Goal: Check status: Check status

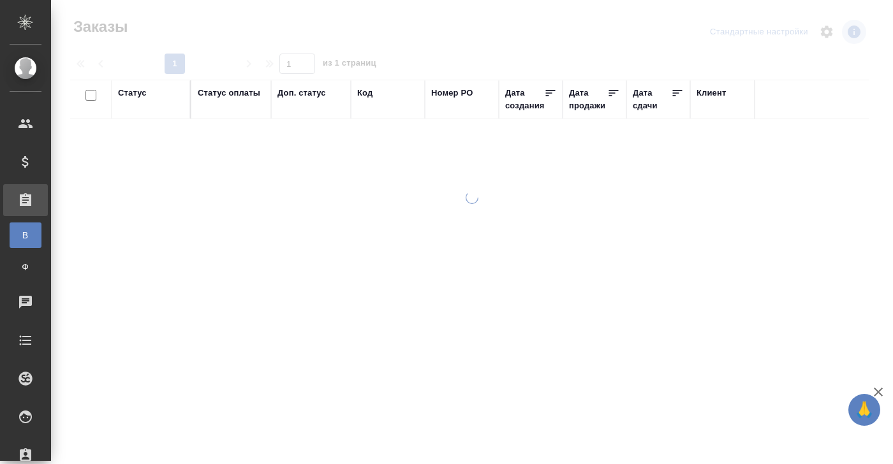
click at [369, 95] on div "Код" at bounding box center [364, 93] width 15 height 13
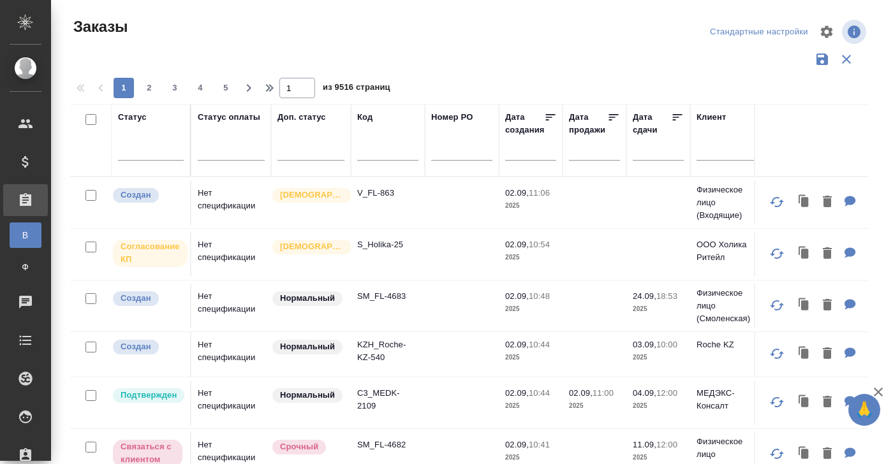
click at [361, 156] on input "text" at bounding box center [387, 153] width 61 height 16
paste input "KZH_KZ-46"
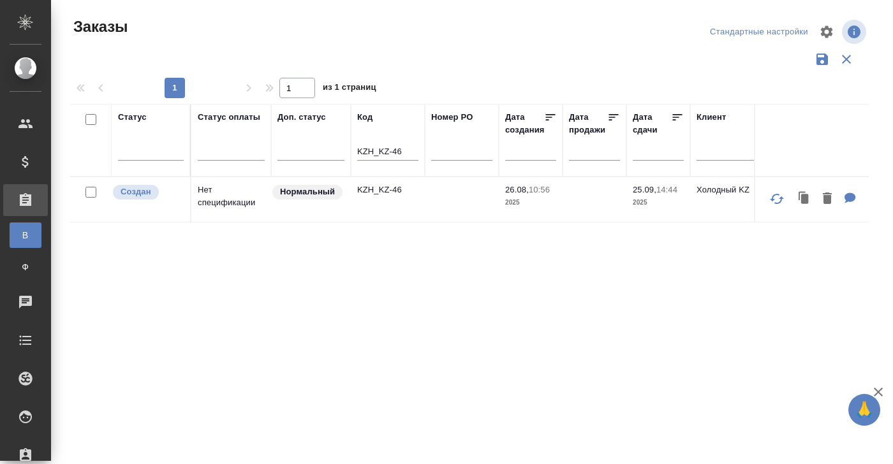
click at [206, 191] on td "Нет спецификации" at bounding box center [231, 199] width 80 height 45
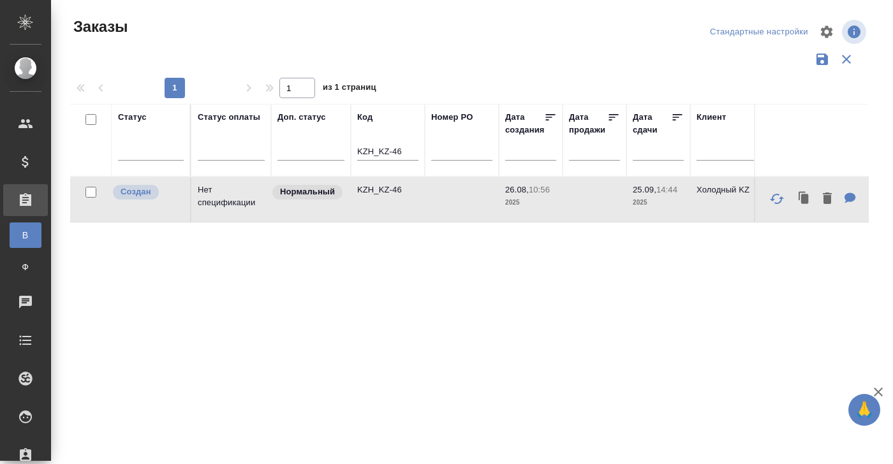
click at [206, 191] on td "Нет спецификации" at bounding box center [231, 199] width 80 height 45
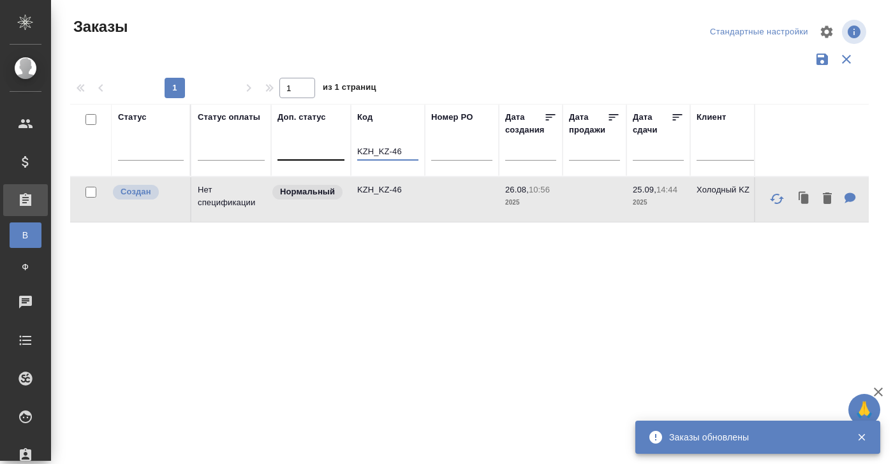
drag, startPoint x: 411, startPoint y: 148, endPoint x: 323, endPoint y: 148, distance: 87.4
paste input "C3_AKIN-13"
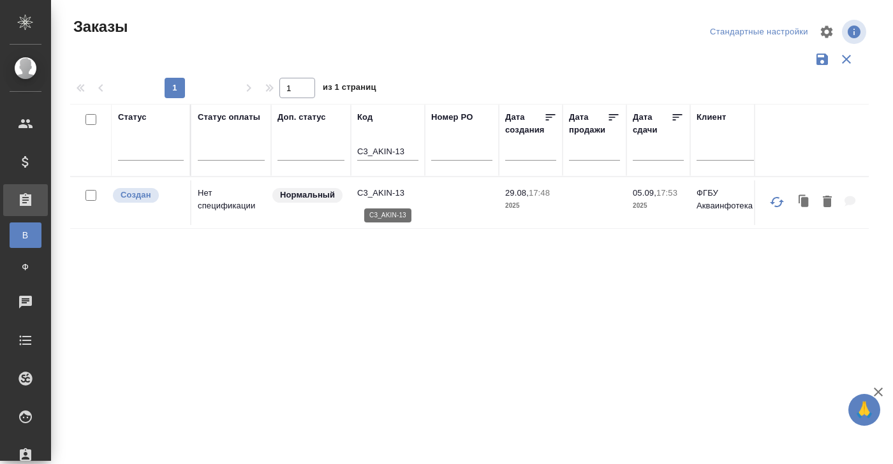
click at [395, 196] on p "C3_AKIN-13" at bounding box center [387, 193] width 61 height 13
drag, startPoint x: 411, startPoint y: 151, endPoint x: 323, endPoint y: 151, distance: 88.6
paste input "D_RCZ-60"
click at [380, 196] on p "D_RCZ-60" at bounding box center [387, 193] width 61 height 13
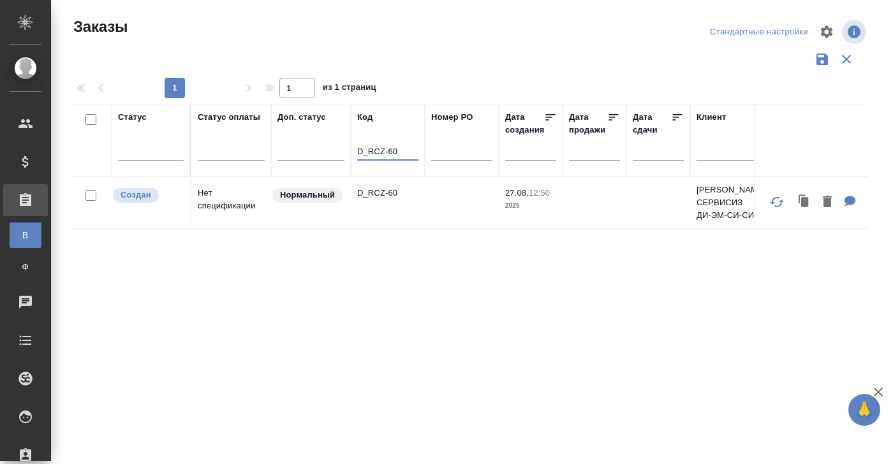
drag, startPoint x: 393, startPoint y: 151, endPoint x: 429, endPoint y: 151, distance: 35.7
paste input "KZH_KZ-48"
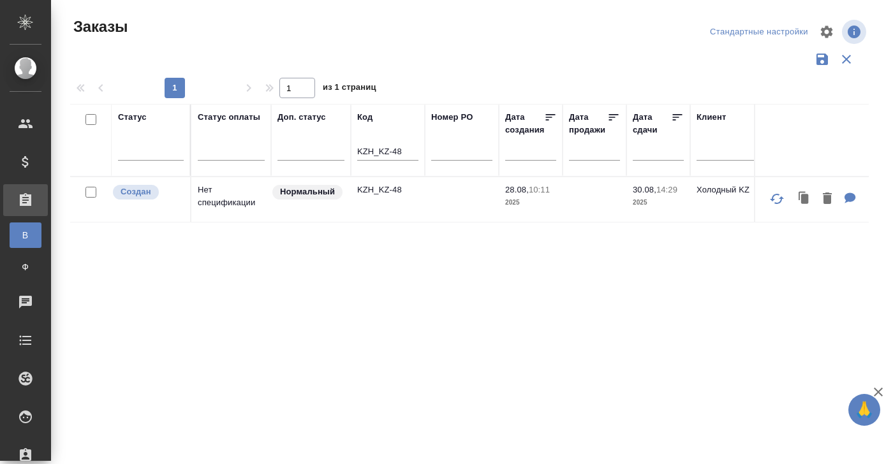
click at [211, 193] on td "Нет спецификации" at bounding box center [231, 199] width 80 height 45
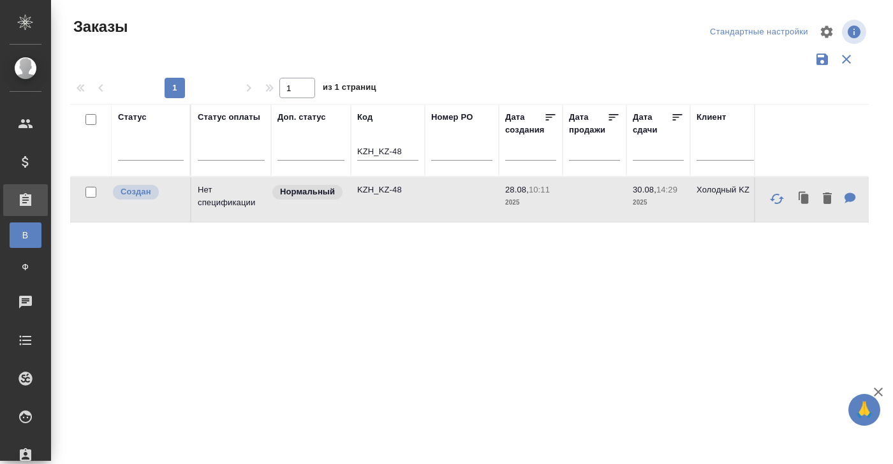
click at [210, 197] on td "Нет спецификации" at bounding box center [231, 199] width 80 height 45
drag, startPoint x: 413, startPoint y: 152, endPoint x: 283, endPoint y: 152, distance: 129.5
paste input "S_Entroros-15"
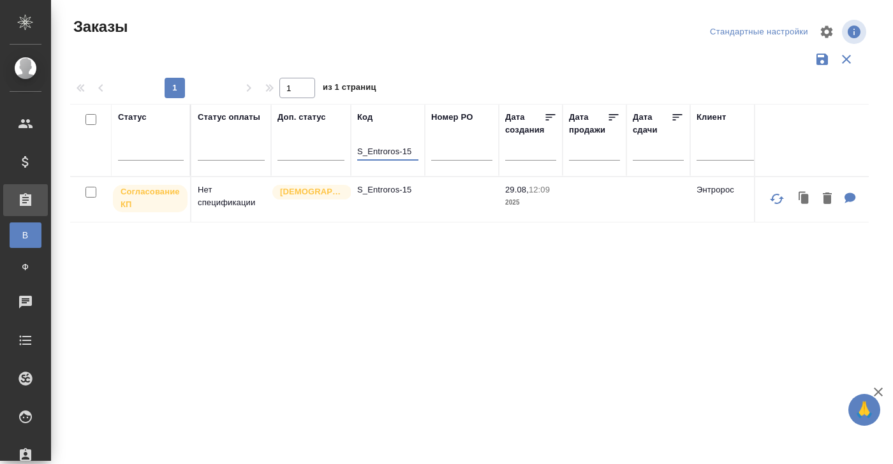
click at [214, 187] on td "Нет спецификации" at bounding box center [231, 199] width 80 height 45
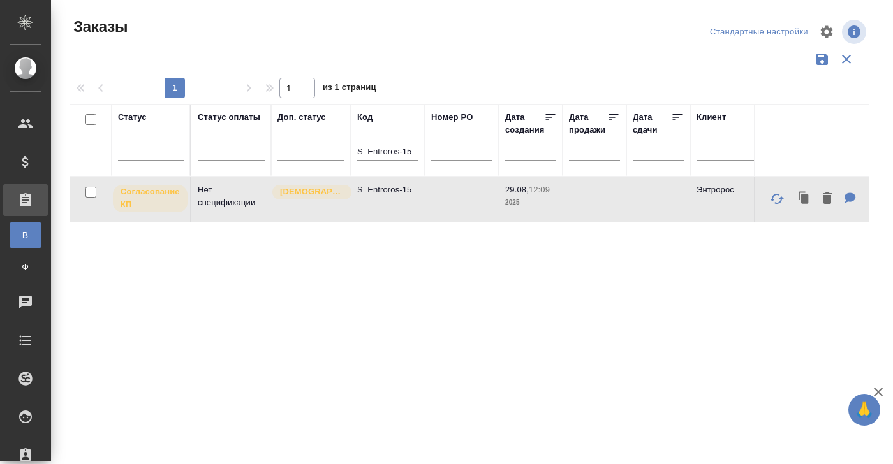
click at [214, 187] on td "Нет спецификации" at bounding box center [231, 199] width 80 height 45
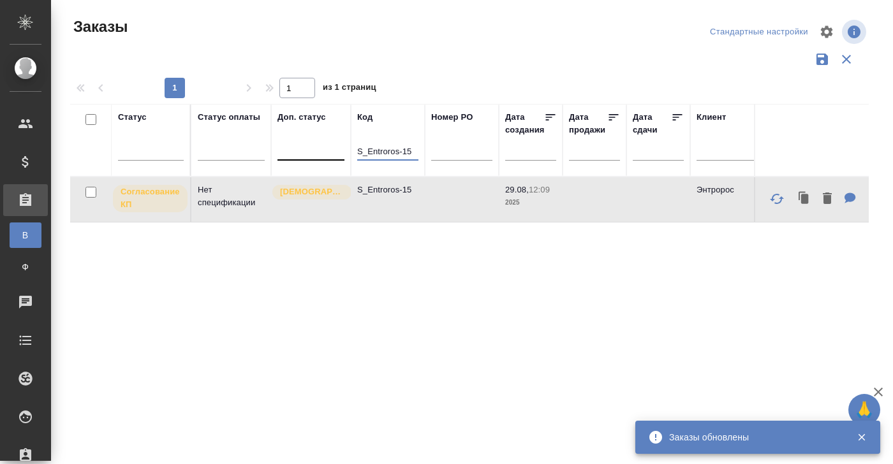
drag, startPoint x: 412, startPoint y: 150, endPoint x: 324, endPoint y: 150, distance: 88.0
paste input "KCC-412"
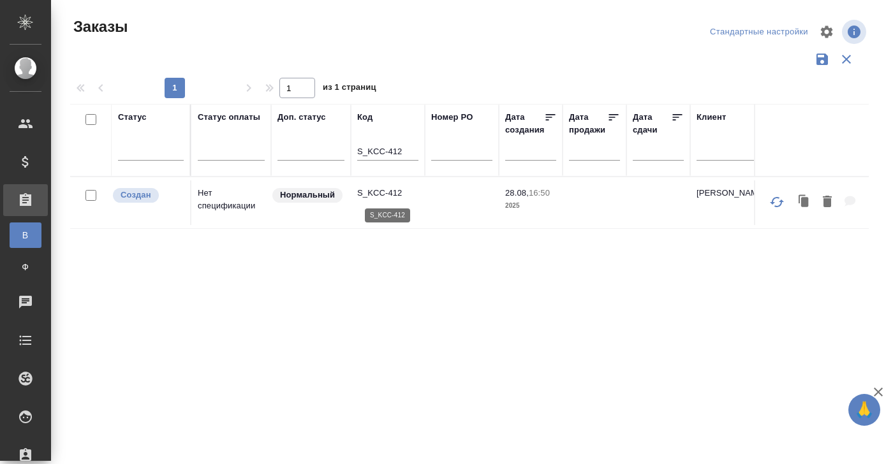
click at [392, 193] on p "S_KCC-412" at bounding box center [387, 193] width 61 height 13
drag, startPoint x: 408, startPoint y: 153, endPoint x: 295, endPoint y: 153, distance: 112.9
paste input "PR-261"
click at [196, 203] on td "Нет спецификации" at bounding box center [231, 202] width 80 height 45
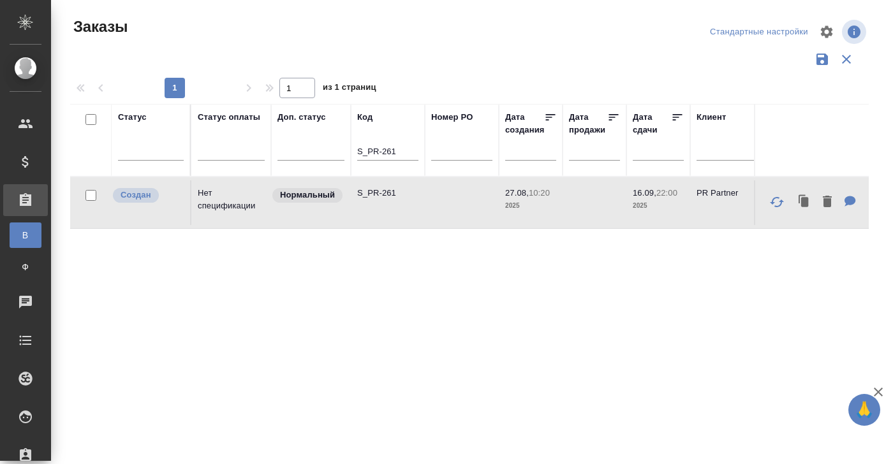
click at [210, 196] on td "Нет спецификации" at bounding box center [231, 202] width 80 height 45
drag, startPoint x: 393, startPoint y: 152, endPoint x: 284, endPoint y: 152, distance: 109.1
paste input "SDD-38"
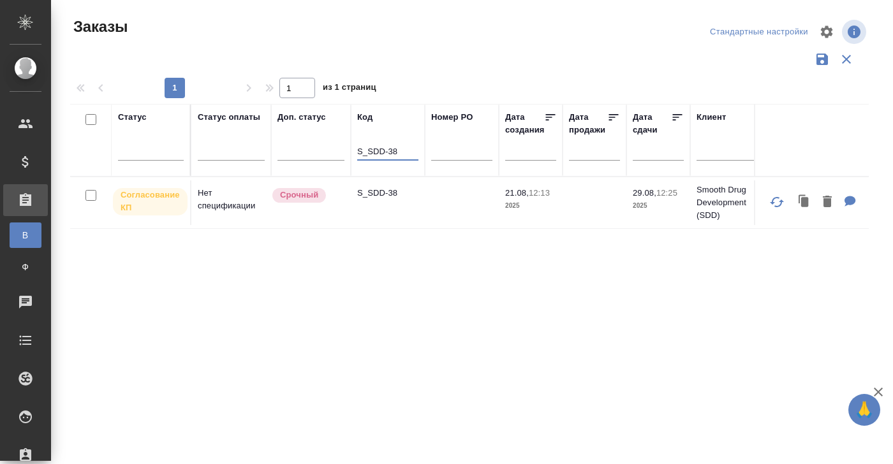
click at [216, 198] on td "Нет спецификации" at bounding box center [231, 202] width 80 height 45
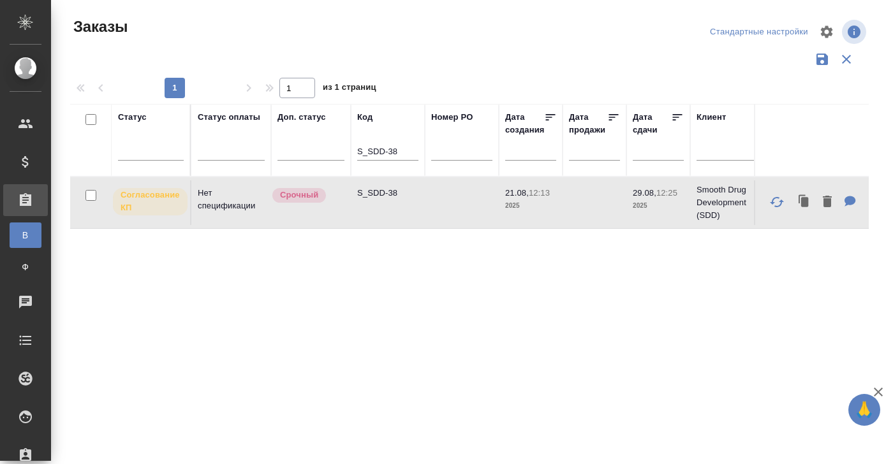
click at [216, 198] on td "Нет спецификации" at bounding box center [231, 202] width 80 height 45
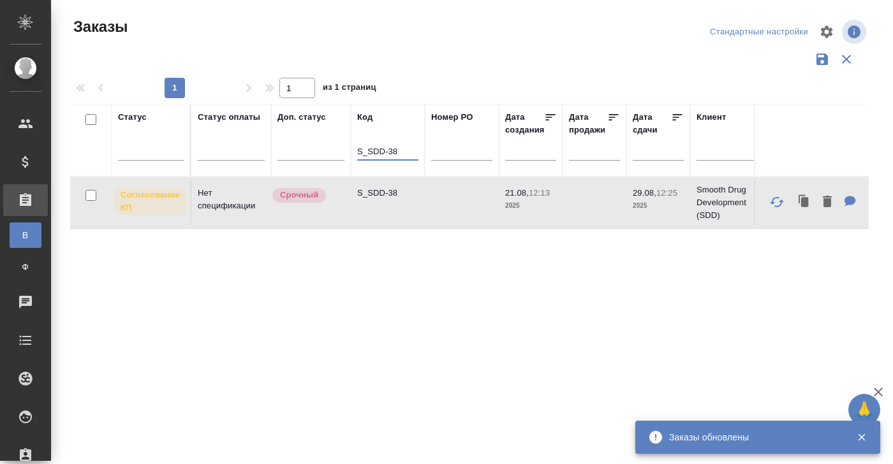
drag, startPoint x: 357, startPoint y: 149, endPoint x: 452, endPoint y: 149, distance: 94.4
paste input "CTRT-1"
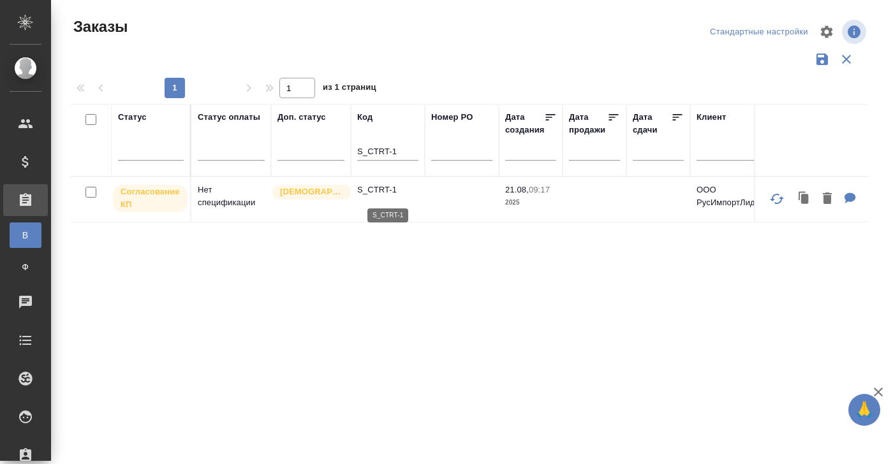
click at [392, 191] on p "S_CTRT-1" at bounding box center [387, 190] width 61 height 13
drag, startPoint x: 405, startPoint y: 152, endPoint x: 294, endPoint y: 152, distance: 111.0
paste input "argus-company"
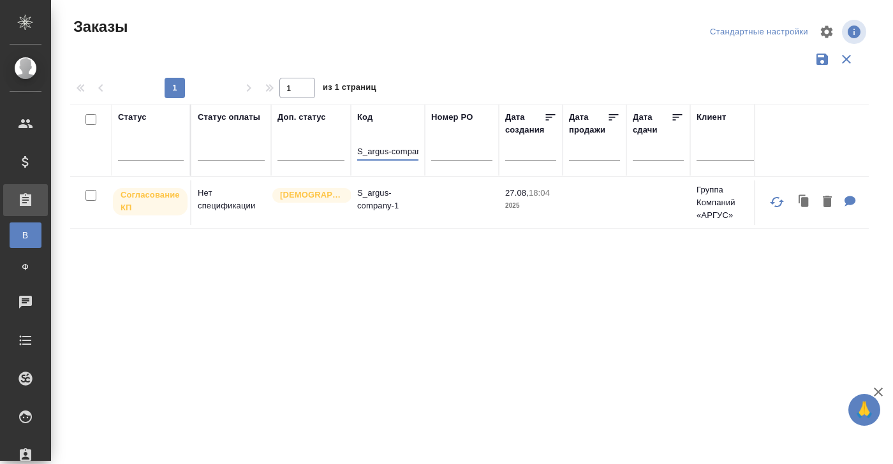
click at [207, 198] on td "Нет спецификации" at bounding box center [231, 202] width 80 height 45
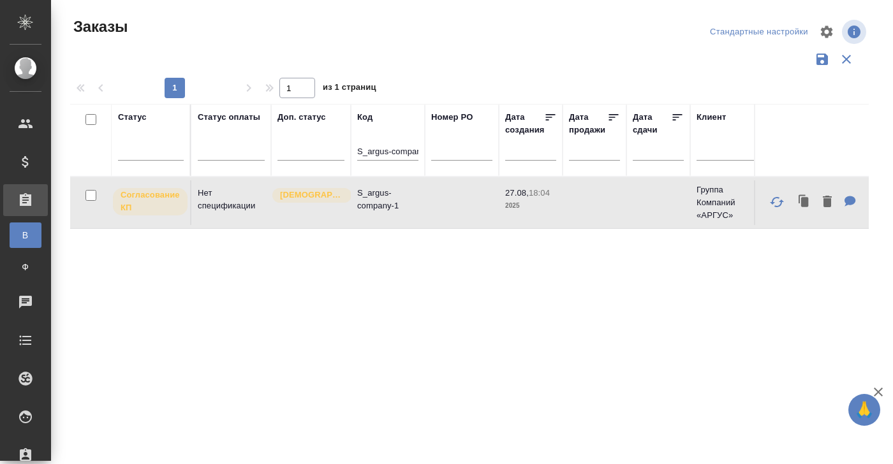
click at [207, 198] on td "Нет спецификации" at bounding box center [231, 202] width 80 height 45
drag, startPoint x: 358, startPoint y: 151, endPoint x: 490, endPoint y: 159, distance: 132.3
paste input "T-OP-C-24990"
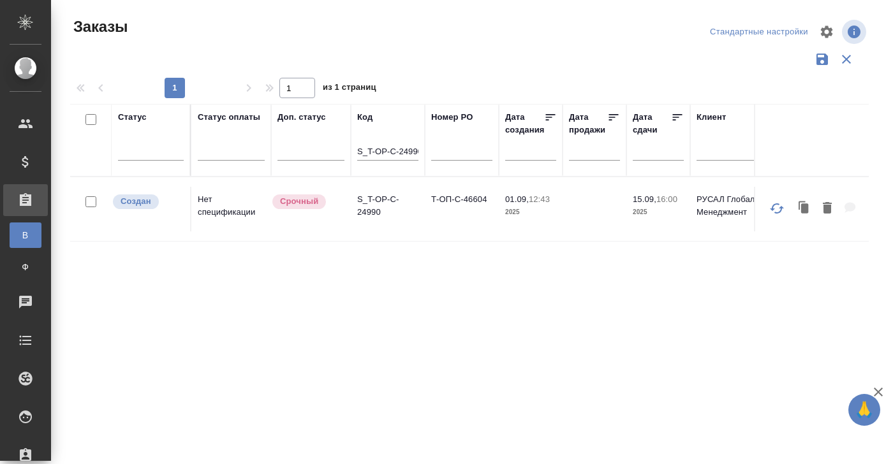
click at [233, 200] on td "Нет спецификации" at bounding box center [231, 209] width 80 height 45
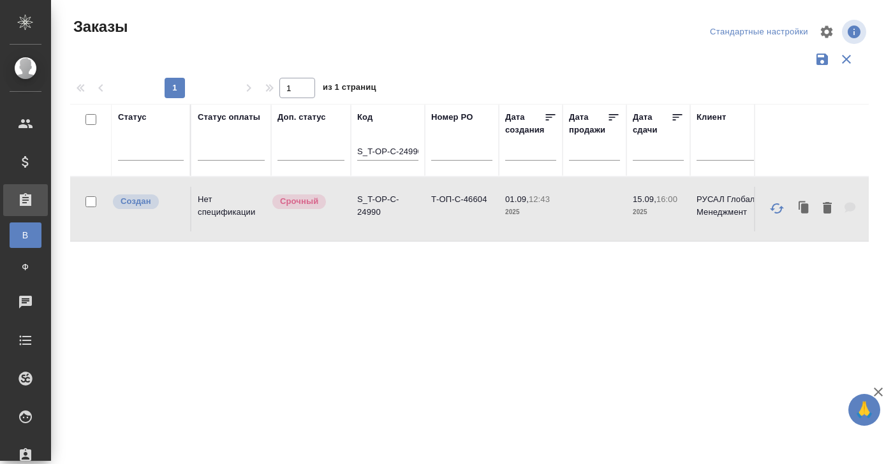
click at [233, 200] on td "Нет спецификации" at bounding box center [231, 209] width 80 height 45
drag, startPoint x: 356, startPoint y: 154, endPoint x: 414, endPoint y: 153, distance: 57.4
click at [416, 153] on th "Код S_T-OP-C-24990" at bounding box center [388, 140] width 74 height 73
drag, startPoint x: 358, startPoint y: 151, endPoint x: 455, endPoint y: 151, distance: 96.3
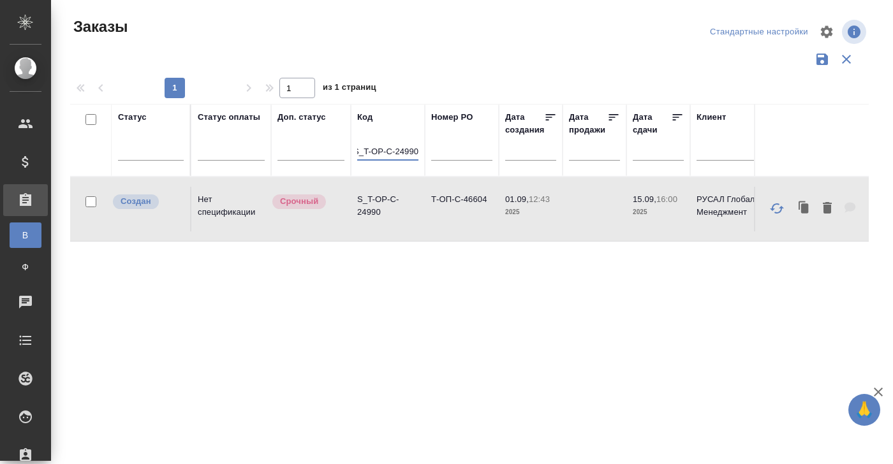
paste input "KUNZ_UNT-1"
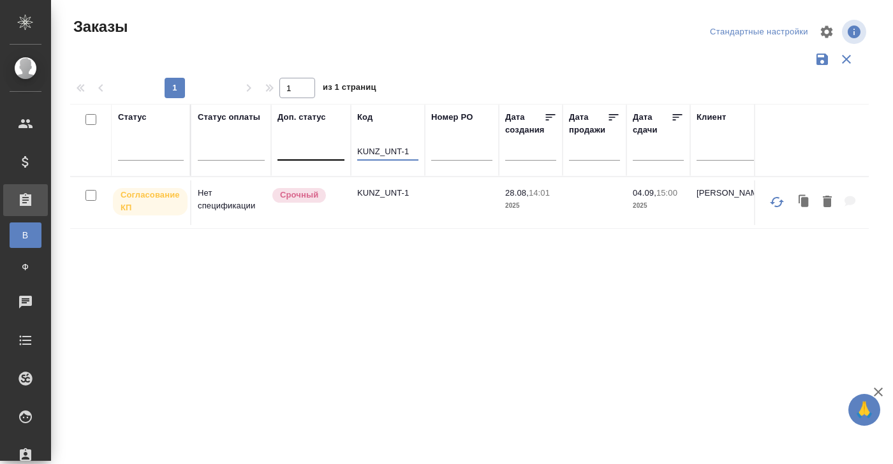
drag, startPoint x: 413, startPoint y: 149, endPoint x: 325, endPoint y: 149, distance: 87.4
paste input "S_T-OP-C-24990"
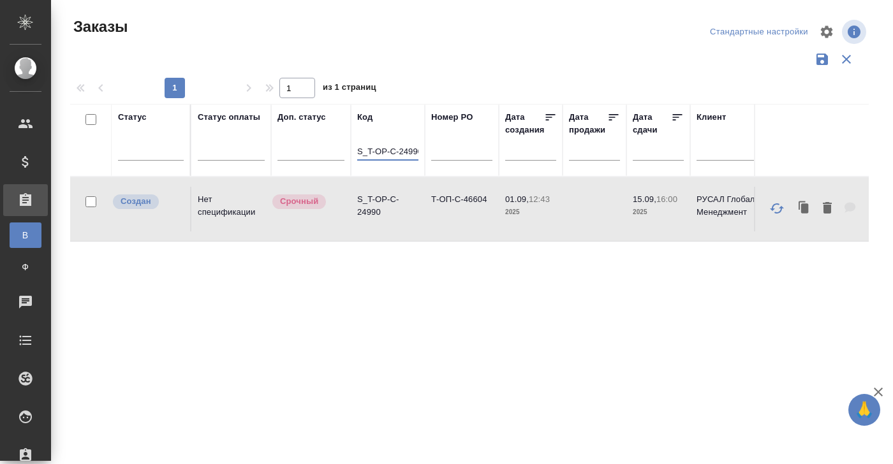
scroll to position [0, 4]
drag, startPoint x: 364, startPoint y: 151, endPoint x: 430, endPoint y: 151, distance: 67.0
paste input "NVRT-5177"
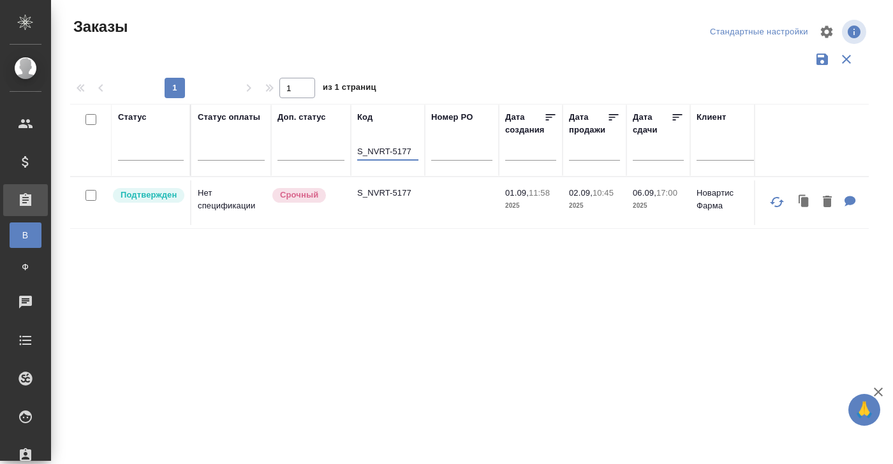
click at [381, 201] on td "S_NVRT-5177" at bounding box center [388, 202] width 74 height 45
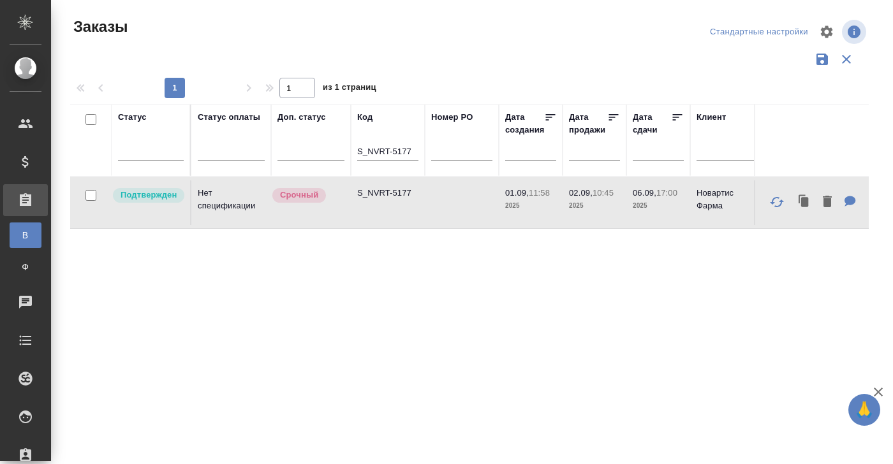
click at [381, 201] on td "S_NVRT-5177" at bounding box center [388, 202] width 74 height 45
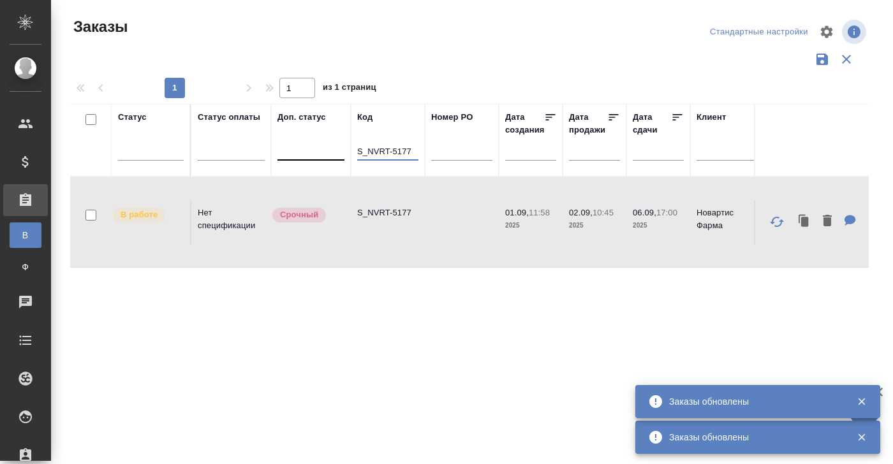
drag, startPoint x: 416, startPoint y: 149, endPoint x: 332, endPoint y: 149, distance: 84.2
paste input "Jungheinrich-5"
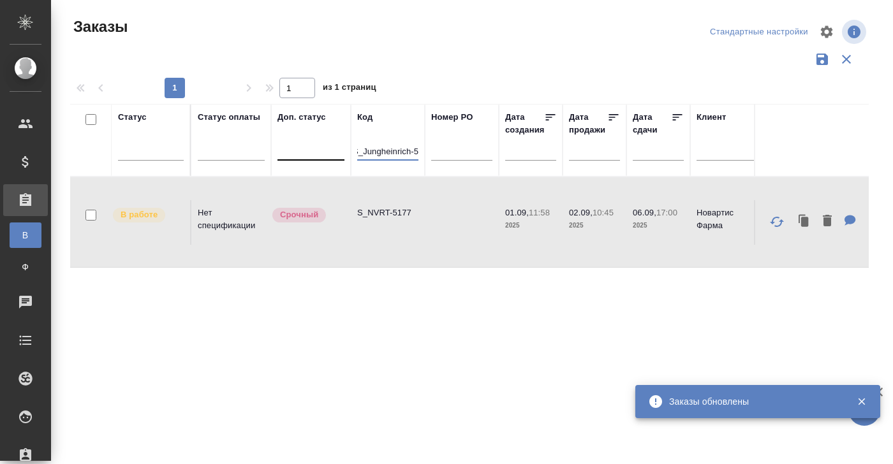
type input "S_Jungheinrich-5"
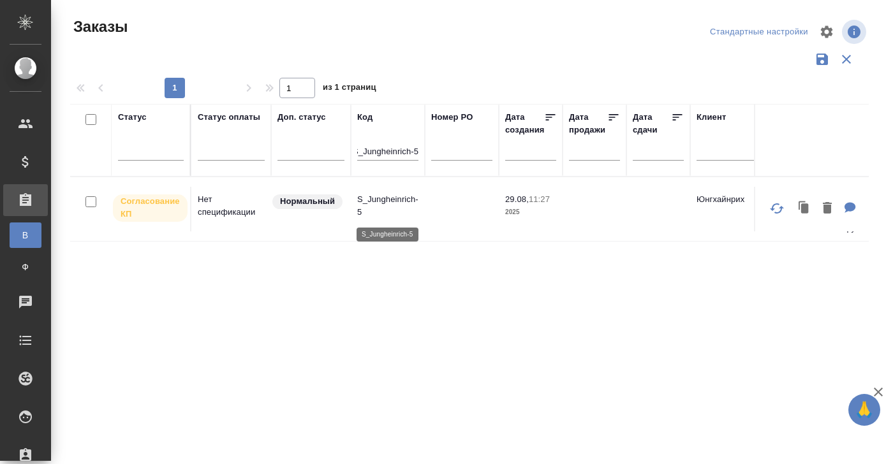
scroll to position [0, 0]
click at [383, 199] on p "S_Jungheinrich-5" at bounding box center [387, 206] width 61 height 26
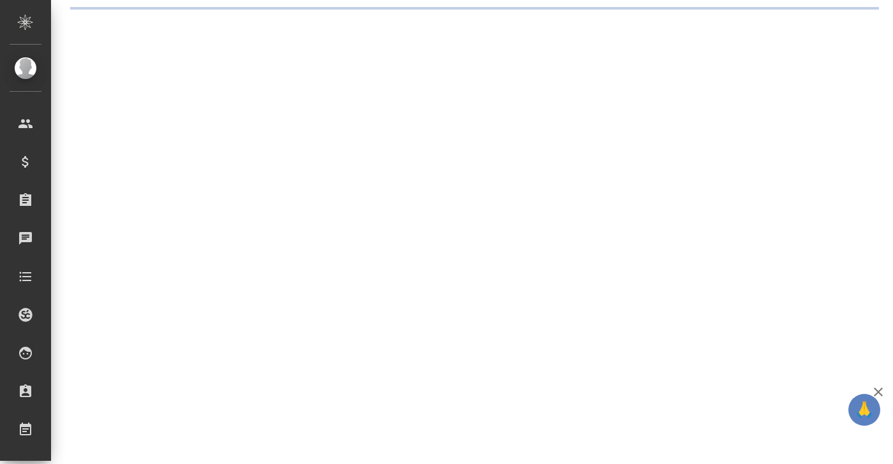
select select "RU"
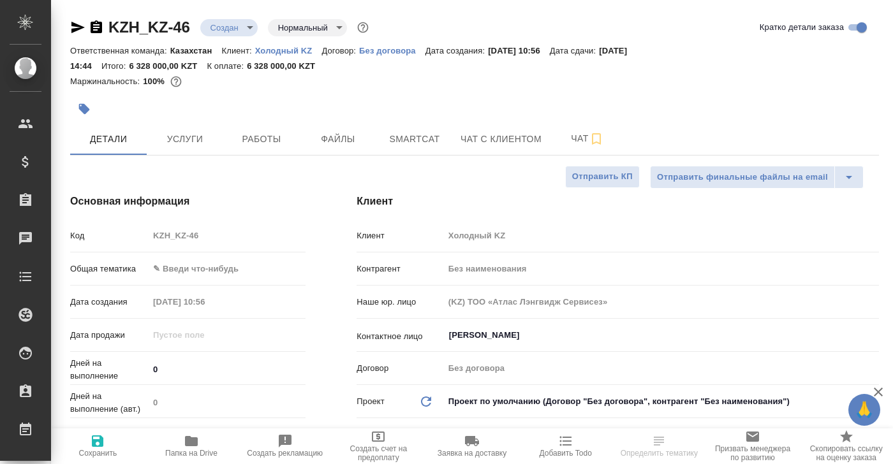
type textarea "x"
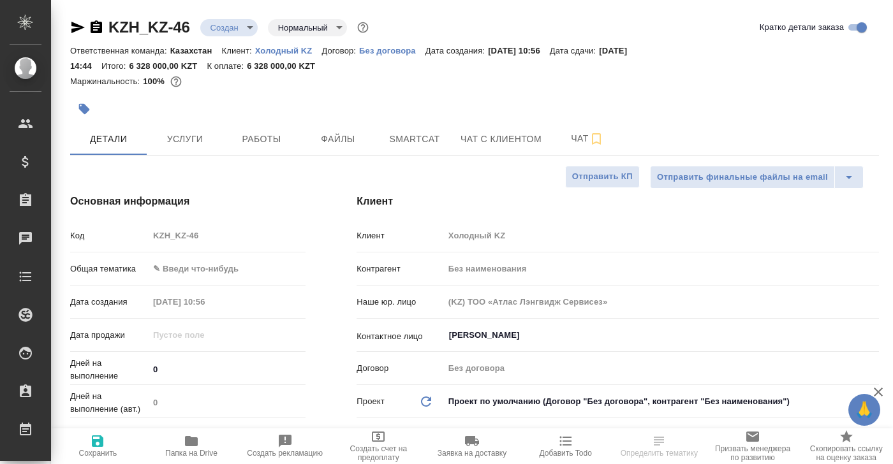
type textarea "x"
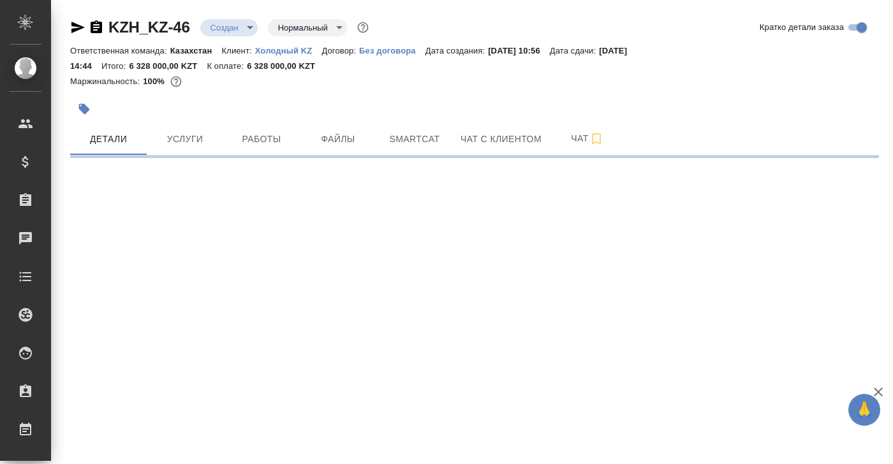
select select "RU"
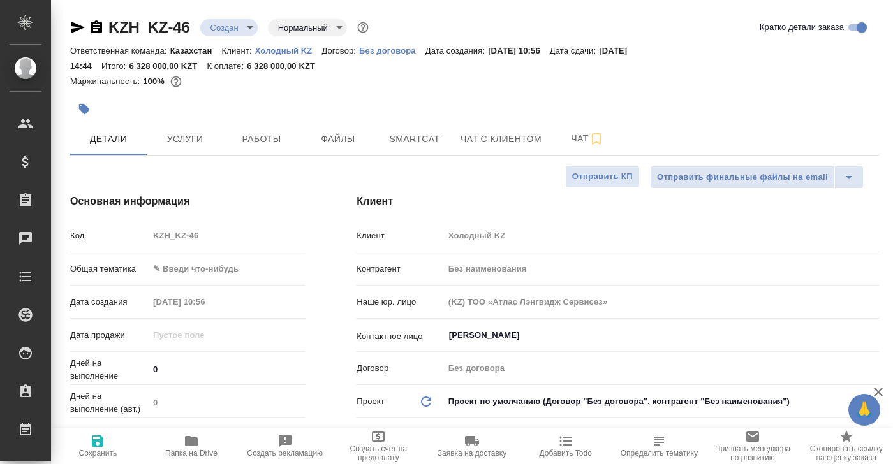
type textarea "x"
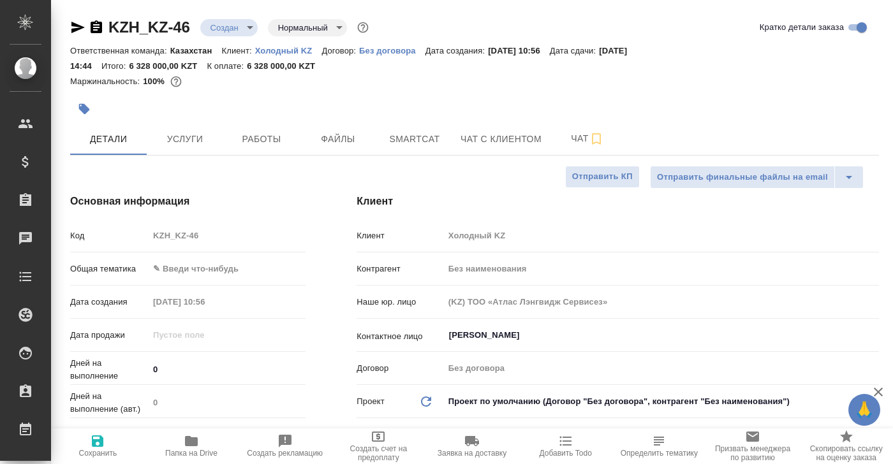
type textarea "x"
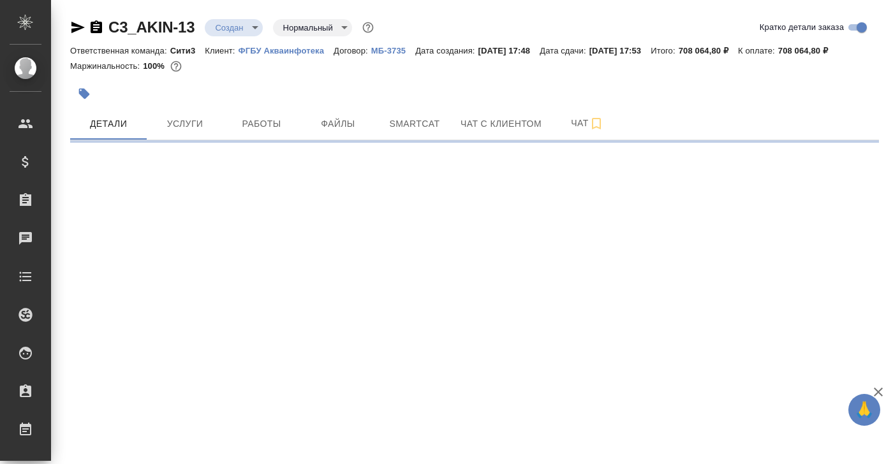
select select "RU"
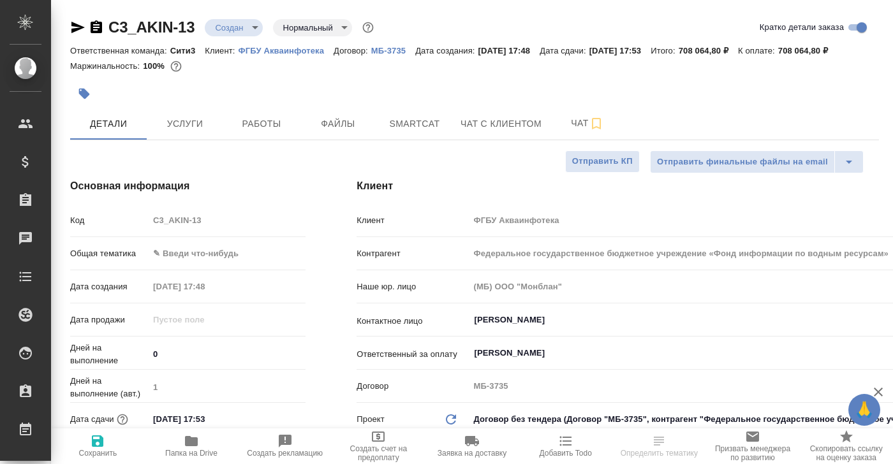
type textarea "x"
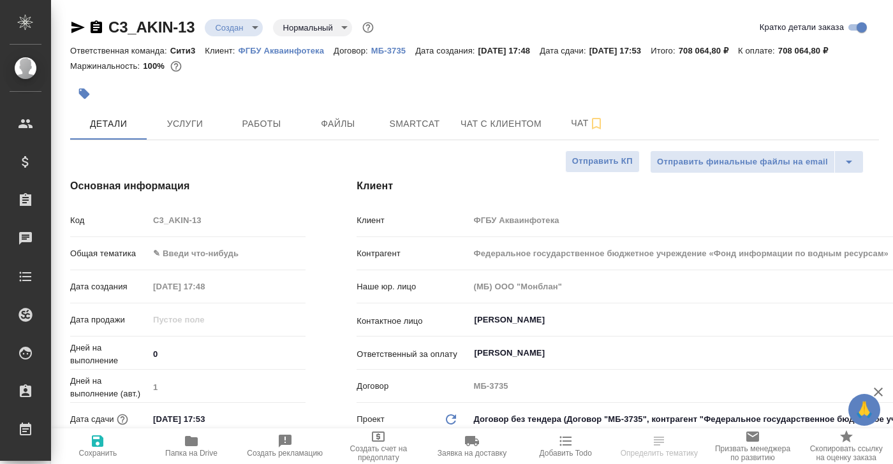
type textarea "x"
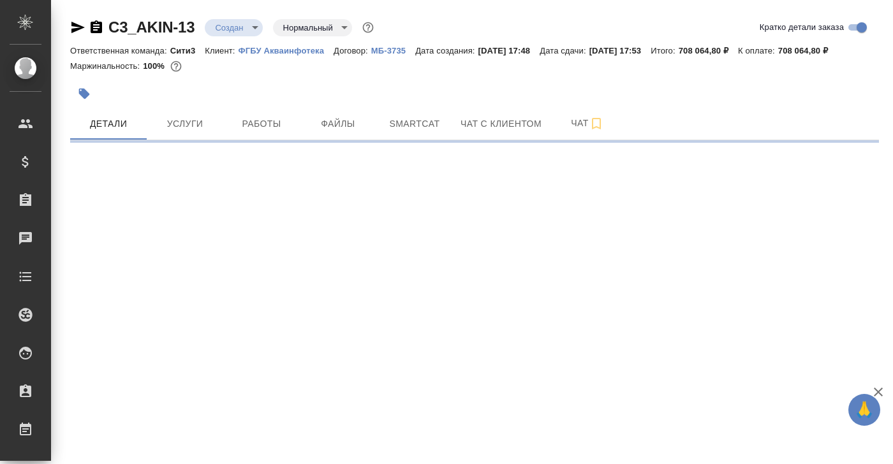
select select "RU"
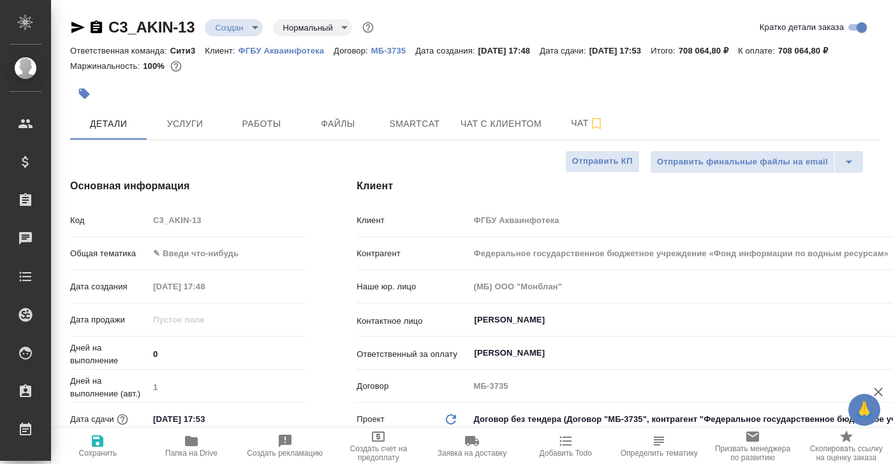
type textarea "x"
click at [577, 131] on span "Чат" at bounding box center [587, 123] width 61 height 16
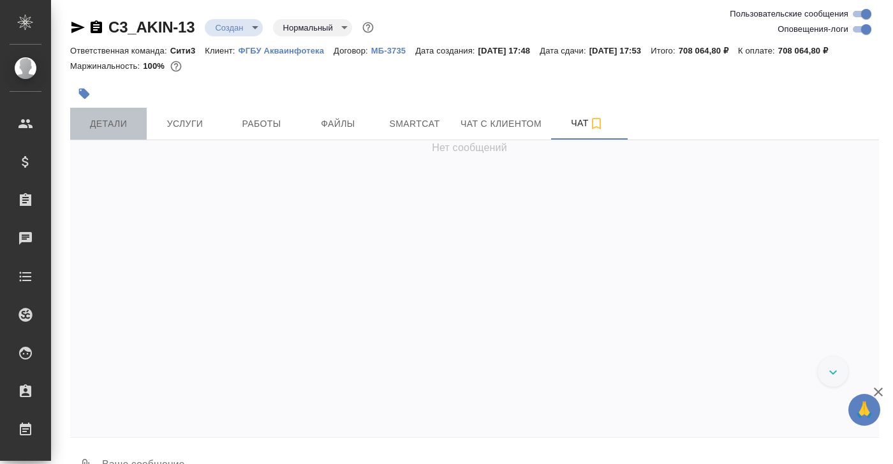
click at [105, 132] on span "Детали" at bounding box center [108, 124] width 61 height 16
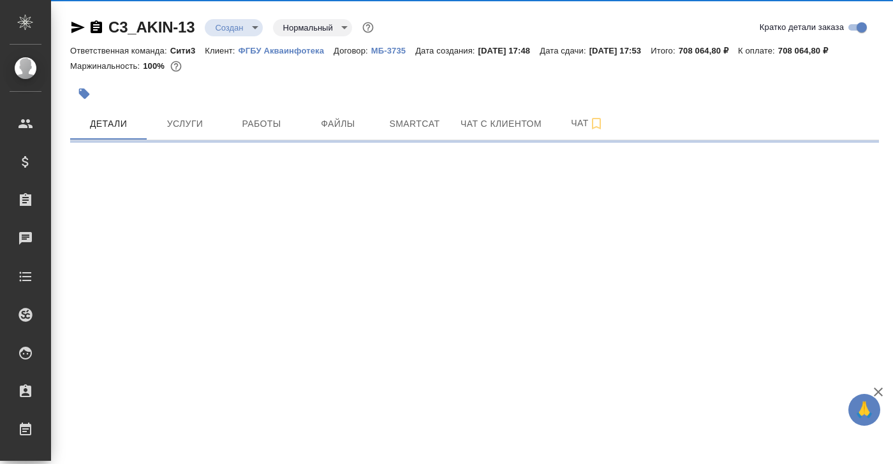
select select "RU"
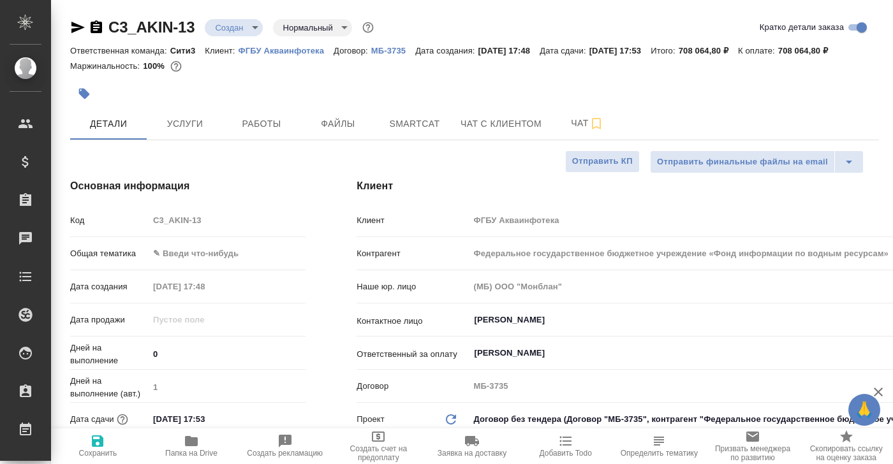
type textarea "x"
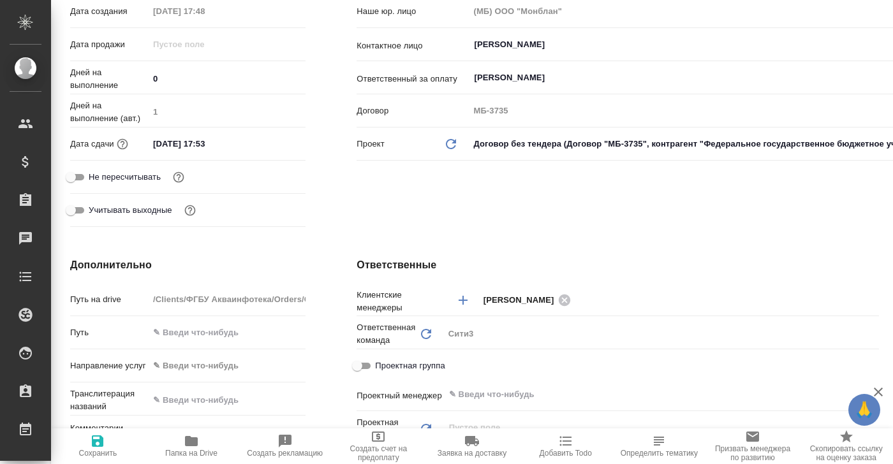
scroll to position [161, 0]
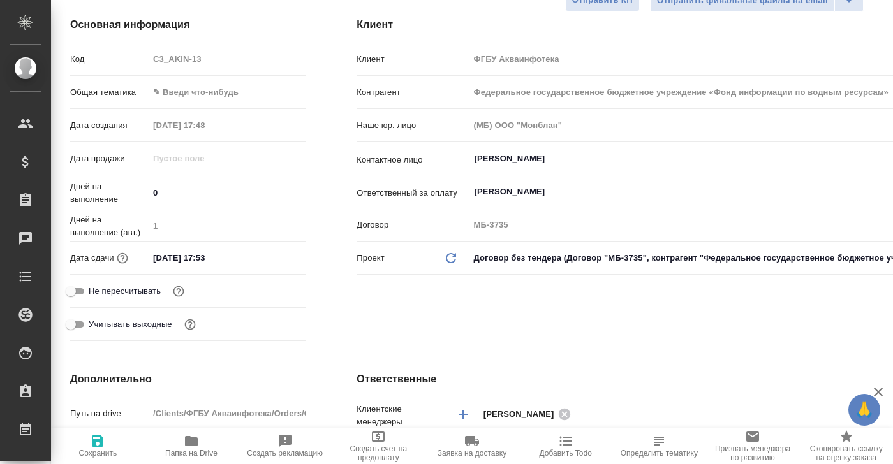
type textarea "x"
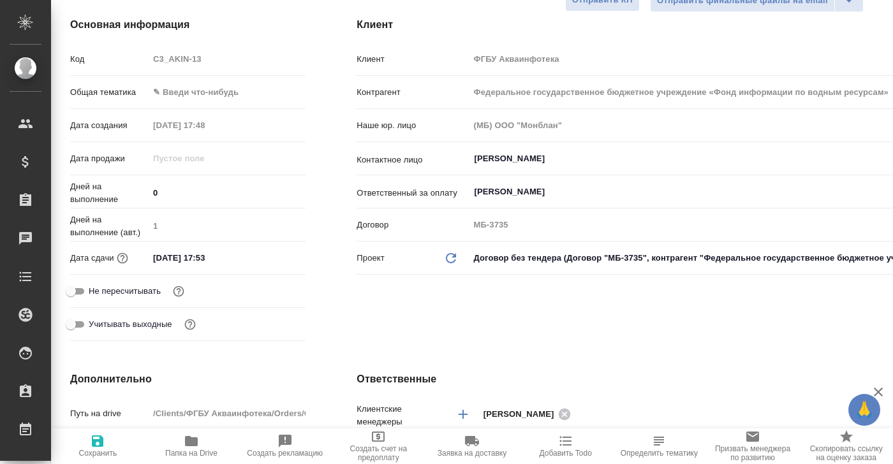
type textarea "x"
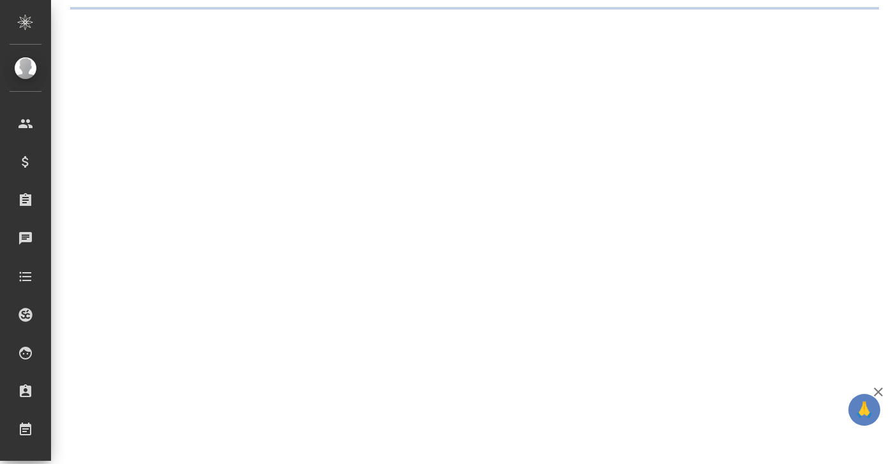
select select "RU"
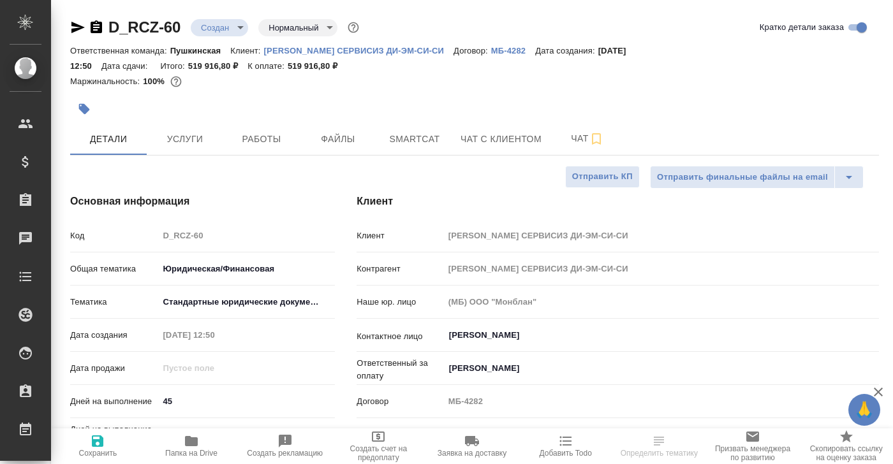
type textarea "x"
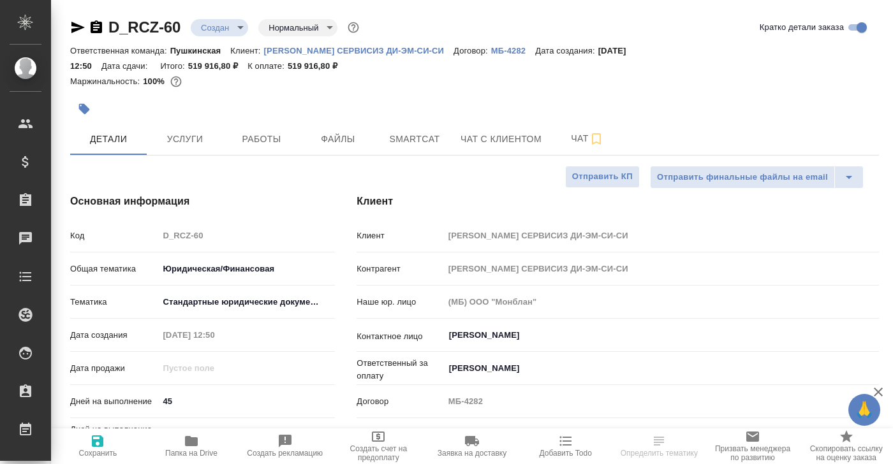
type textarea "x"
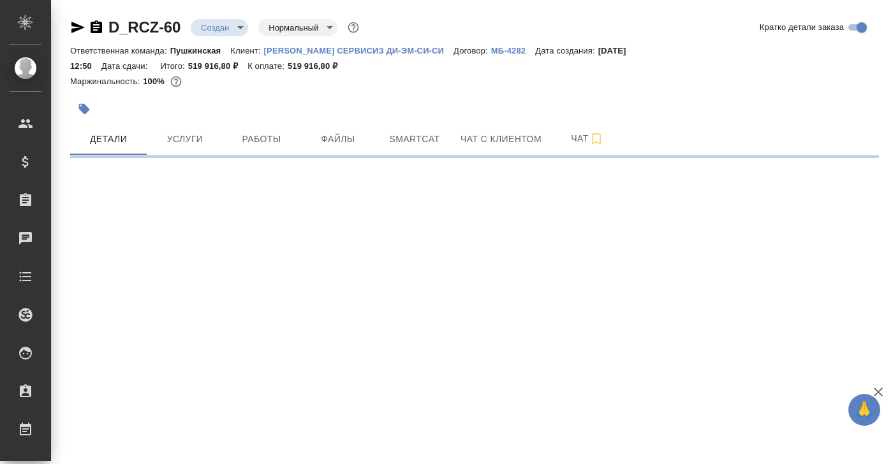
select select "RU"
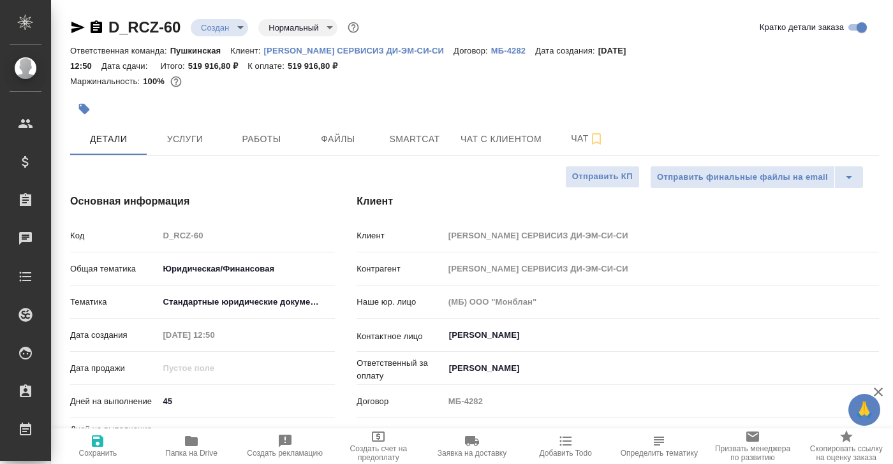
type textarea "x"
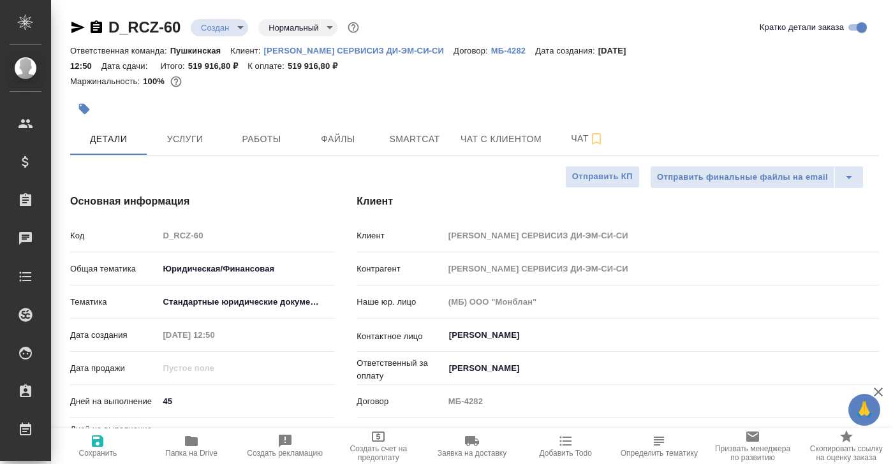
type textarea "x"
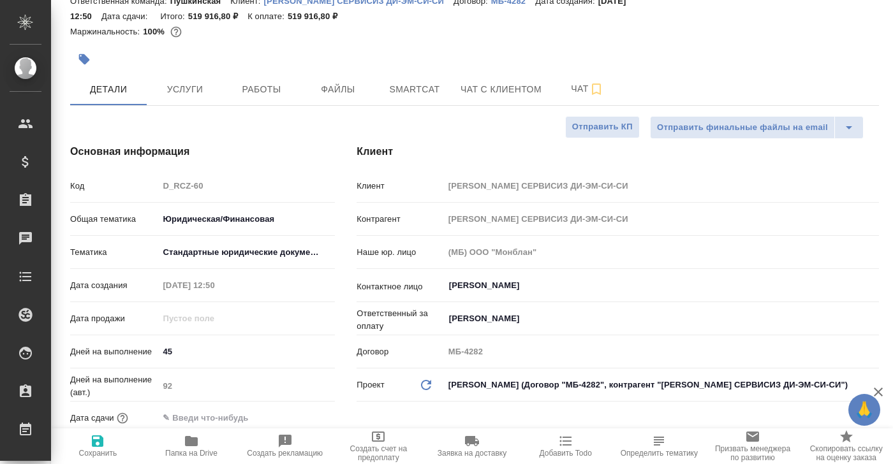
scroll to position [55, 0]
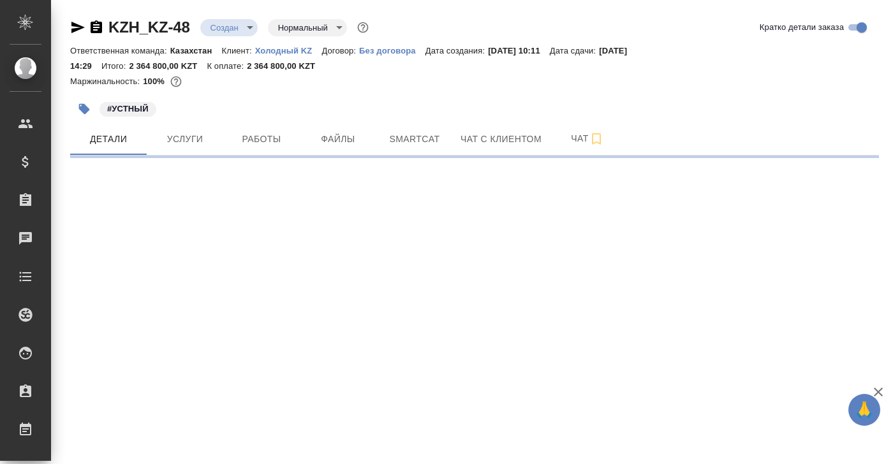
select select "RU"
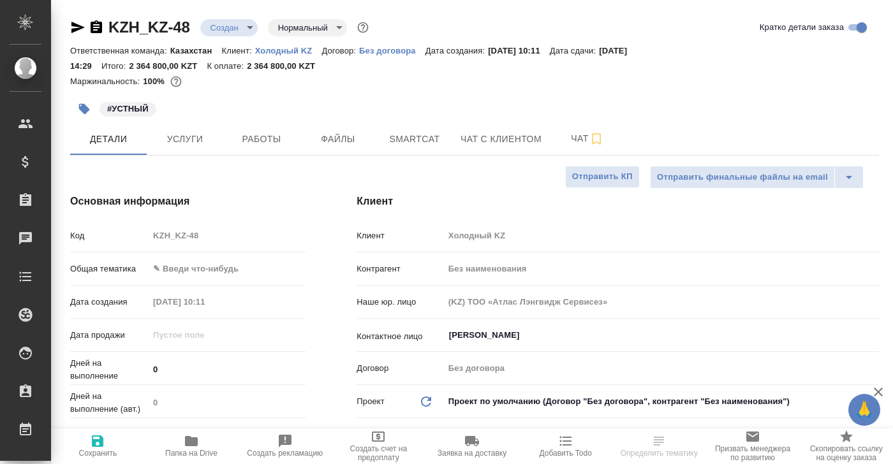
type textarea "x"
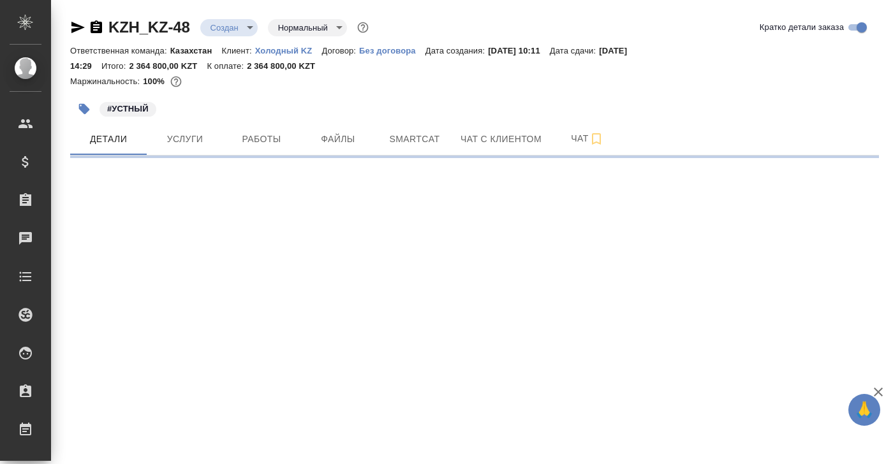
select select "RU"
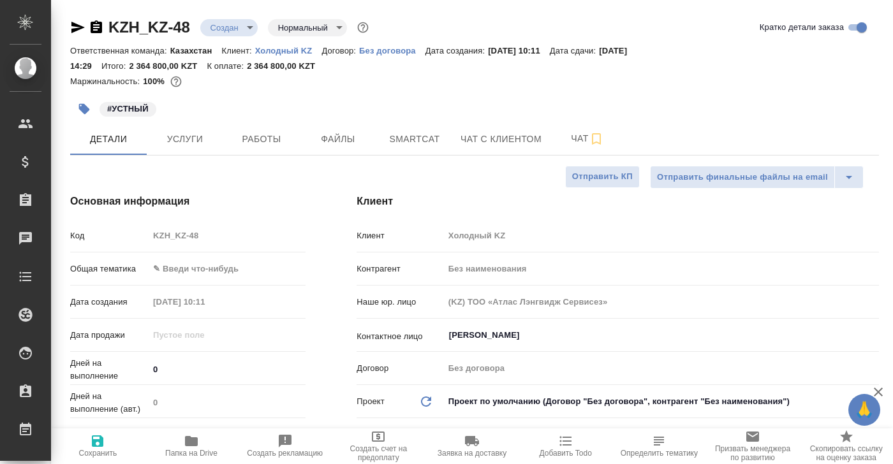
type textarea "x"
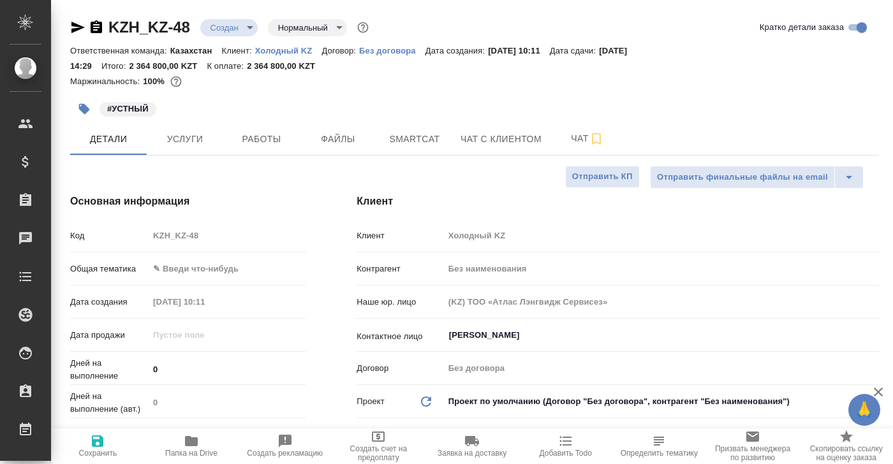
type textarea "x"
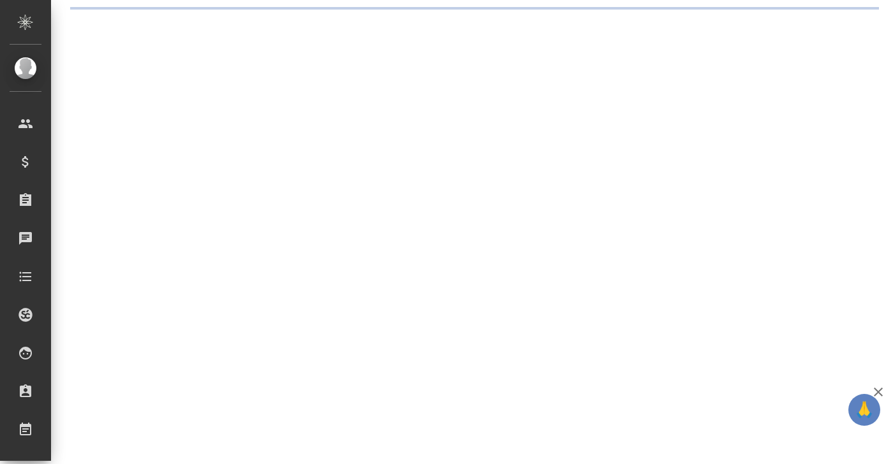
select select "RU"
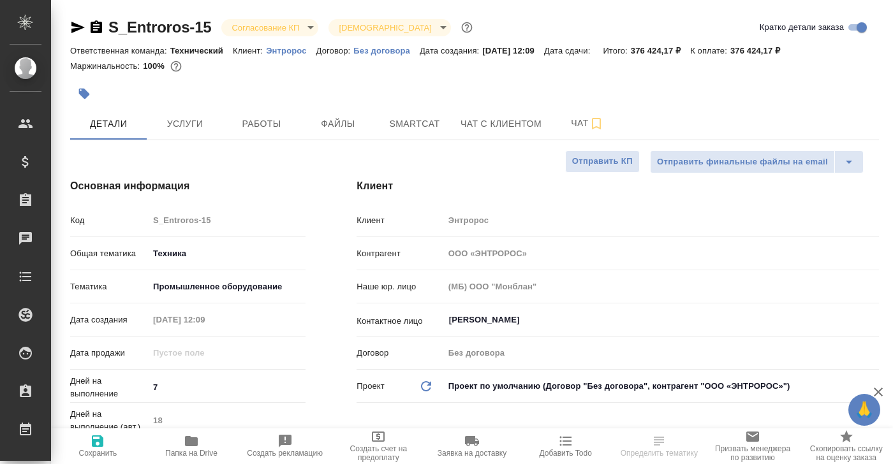
type textarea "x"
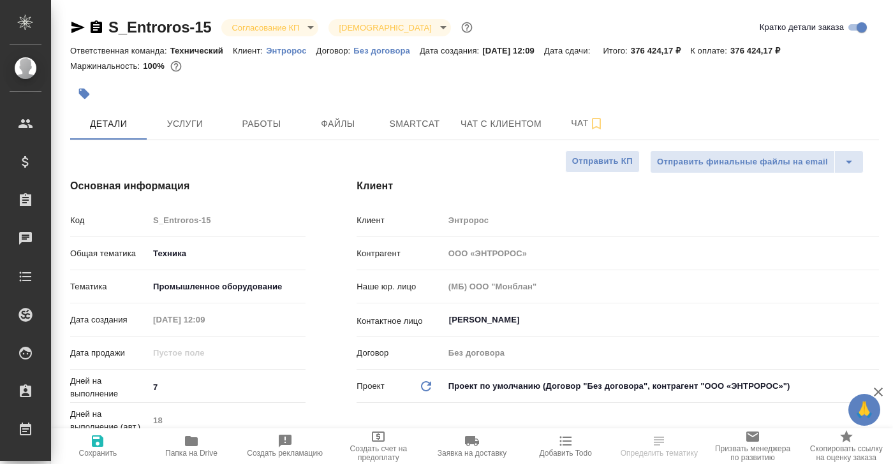
type textarea "x"
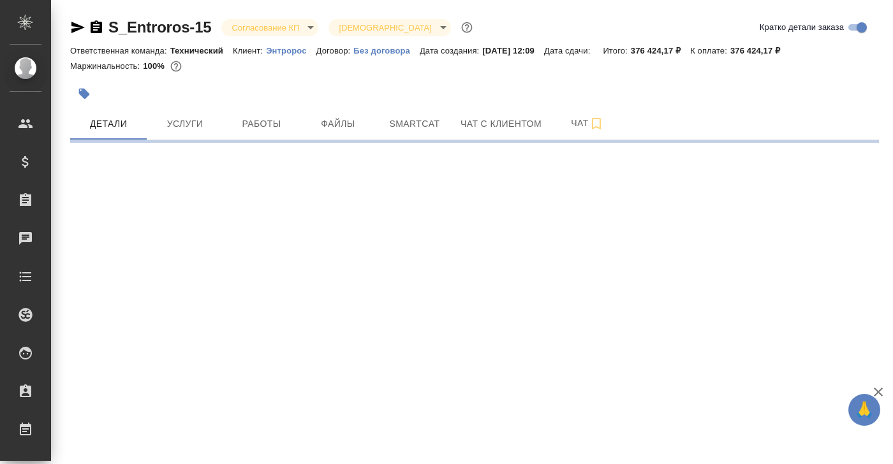
select select "RU"
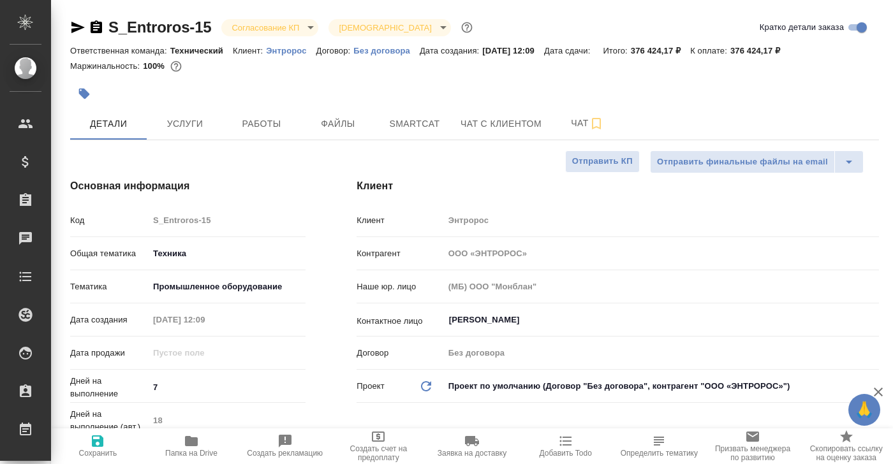
type textarea "x"
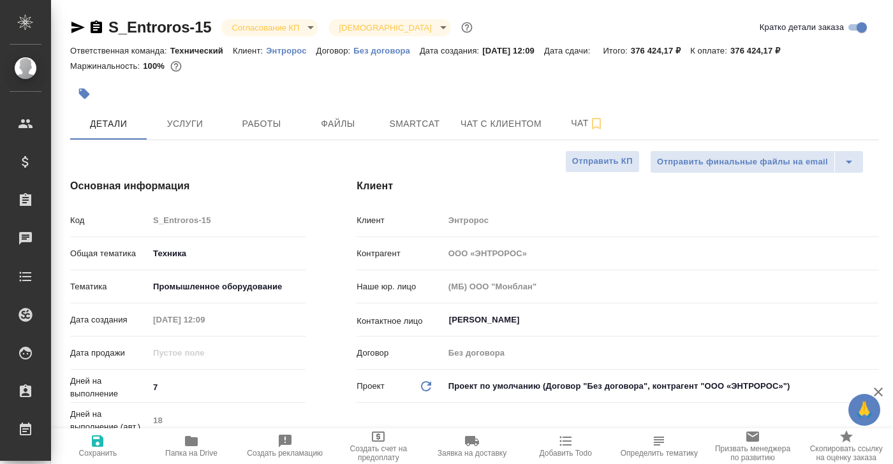
type textarea "x"
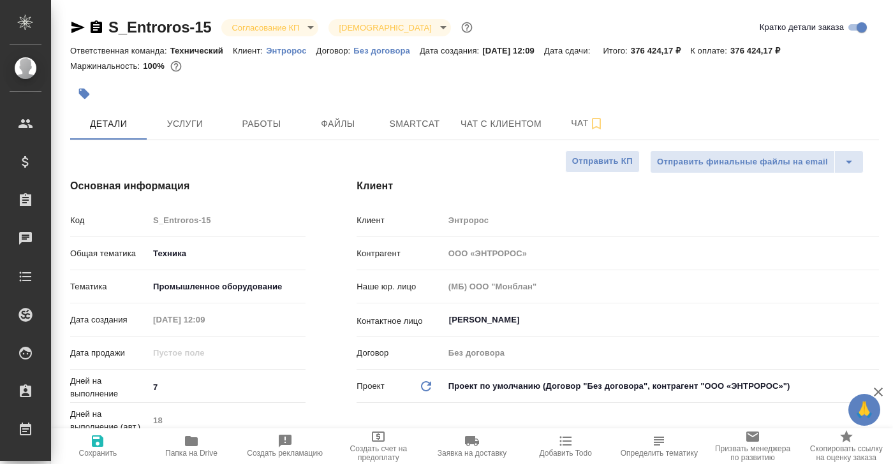
type textarea "x"
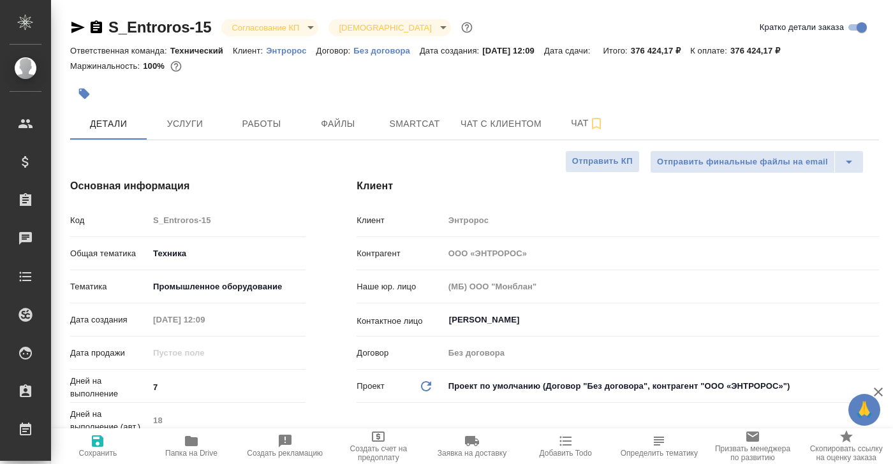
type textarea "x"
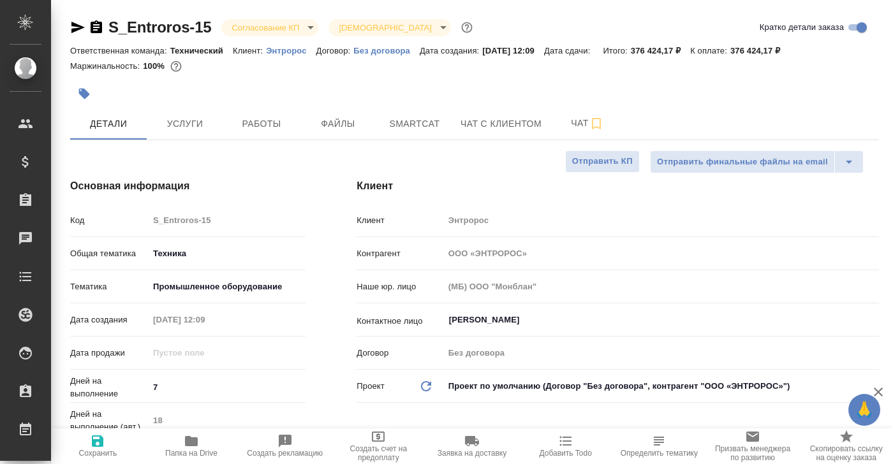
type textarea "x"
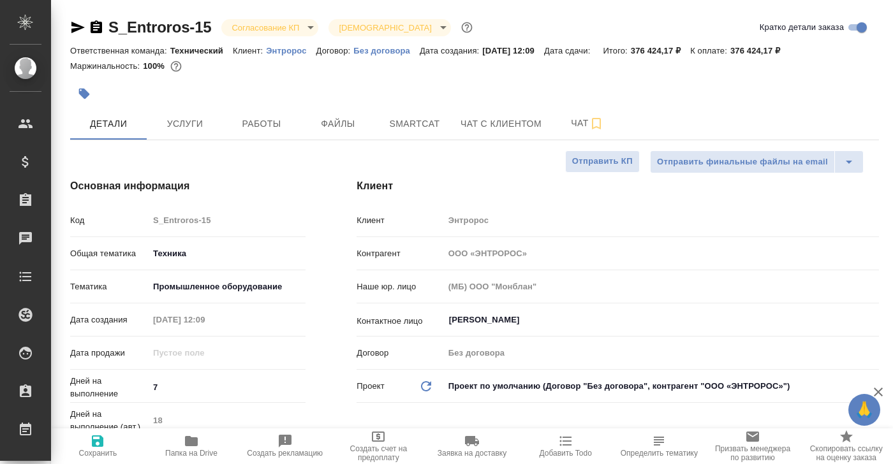
type textarea "x"
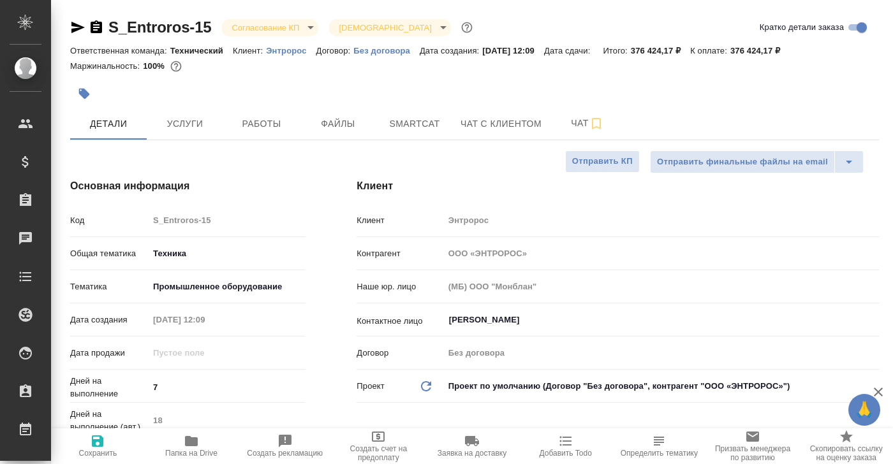
type textarea "x"
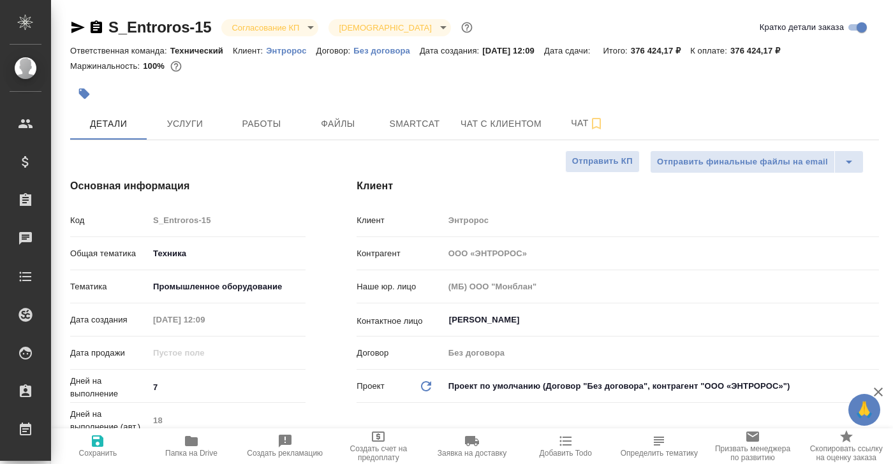
type textarea "x"
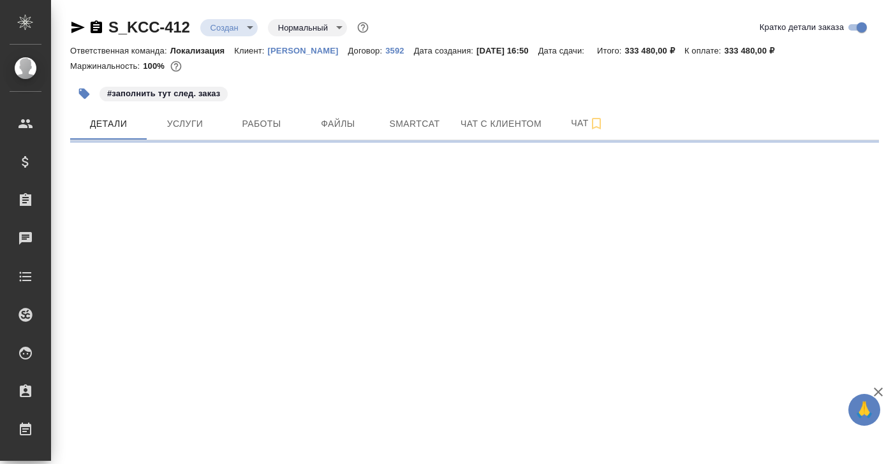
select select "RU"
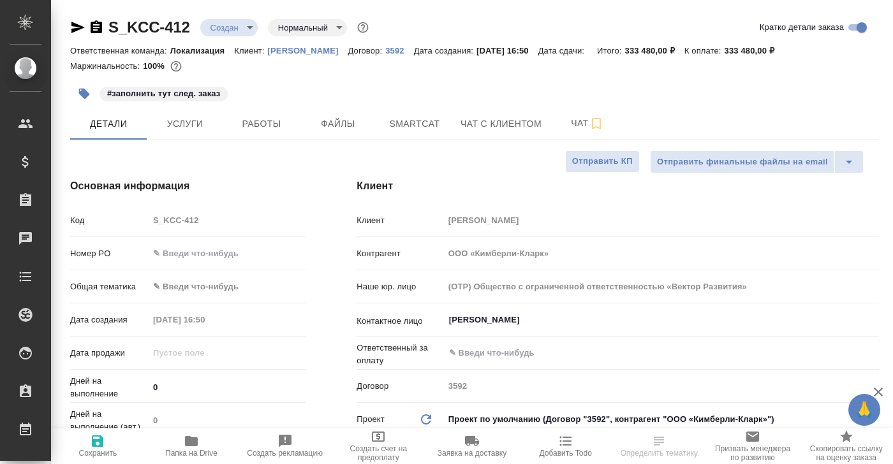
type textarea "x"
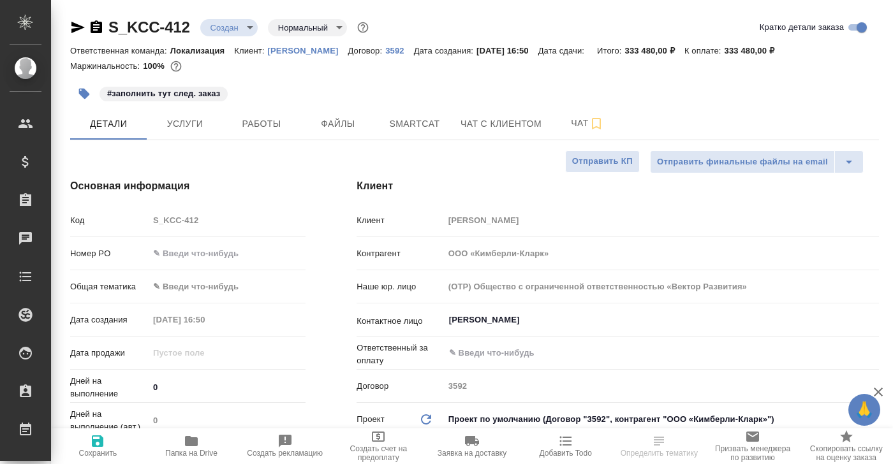
type textarea "x"
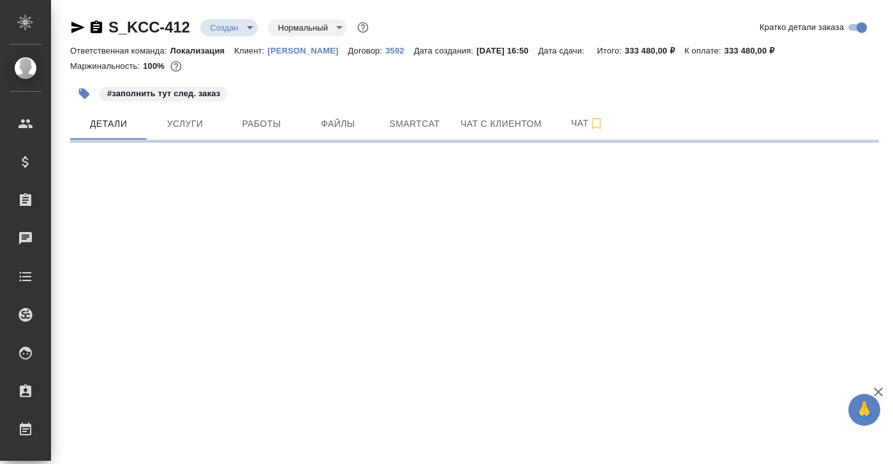
select select "RU"
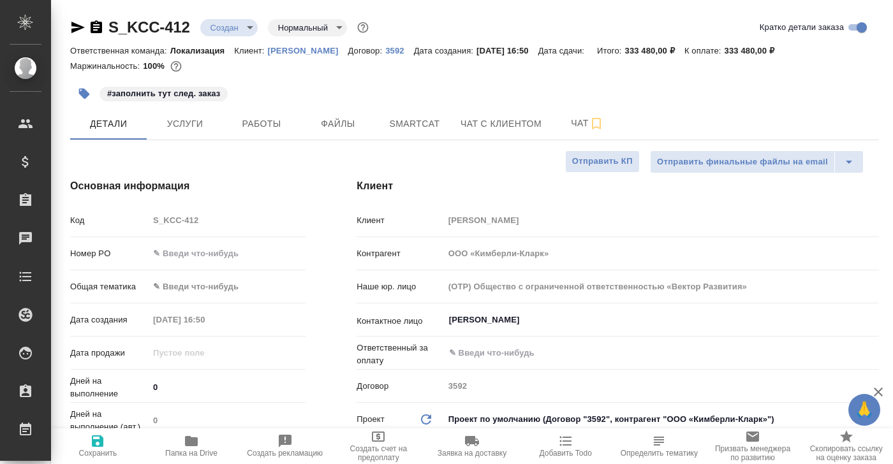
type textarea "x"
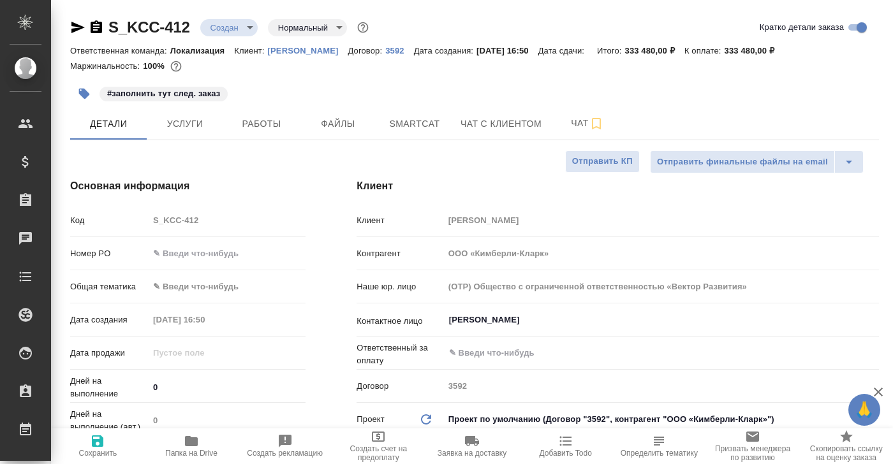
type textarea "x"
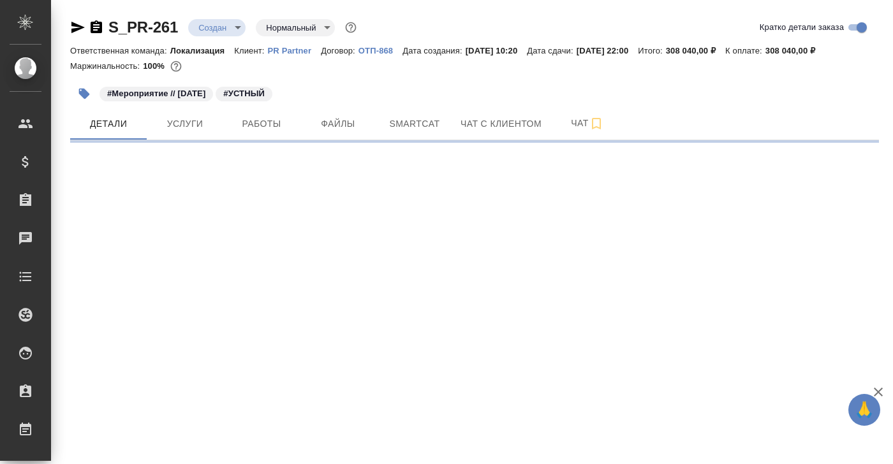
select select "RU"
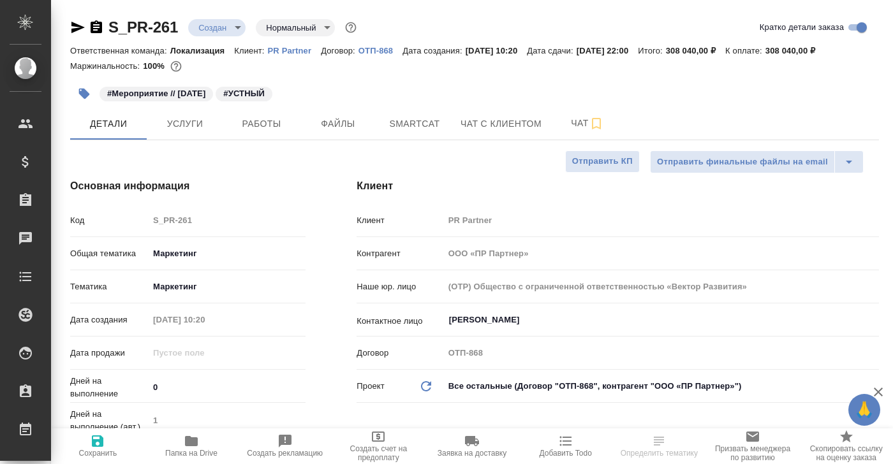
type textarea "x"
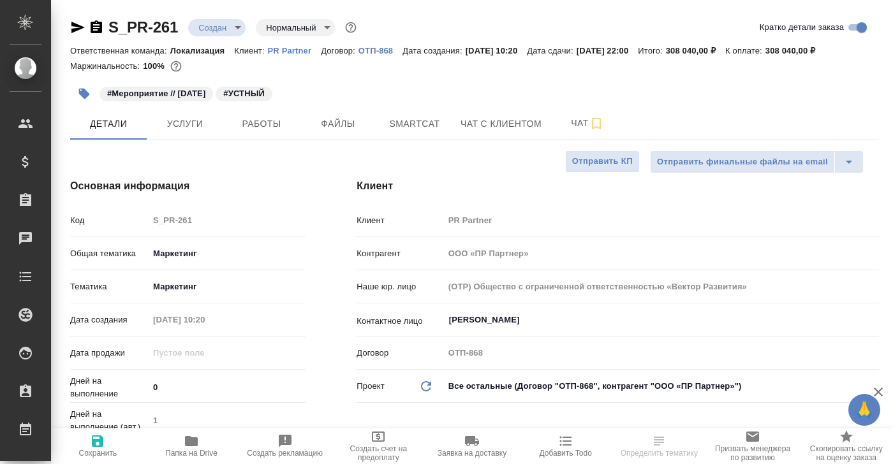
type textarea "x"
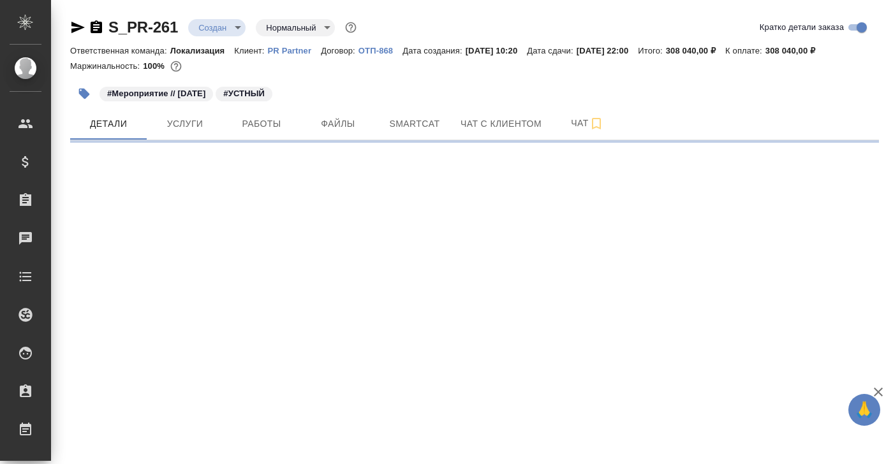
select select "RU"
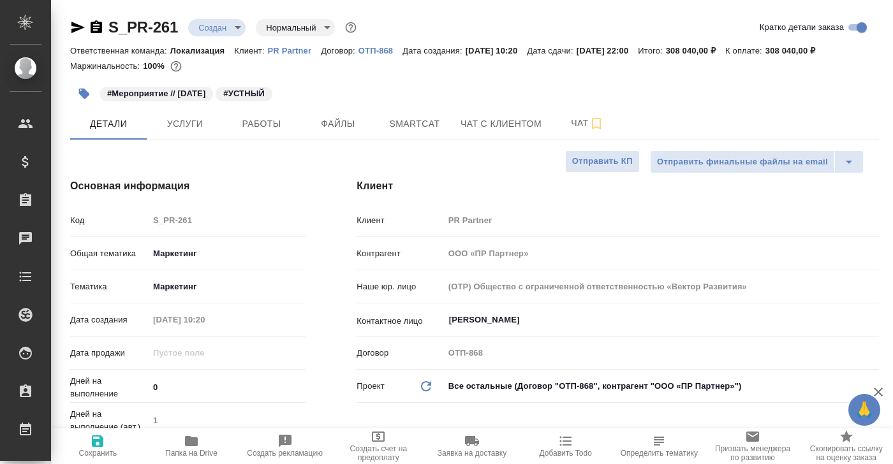
type textarea "x"
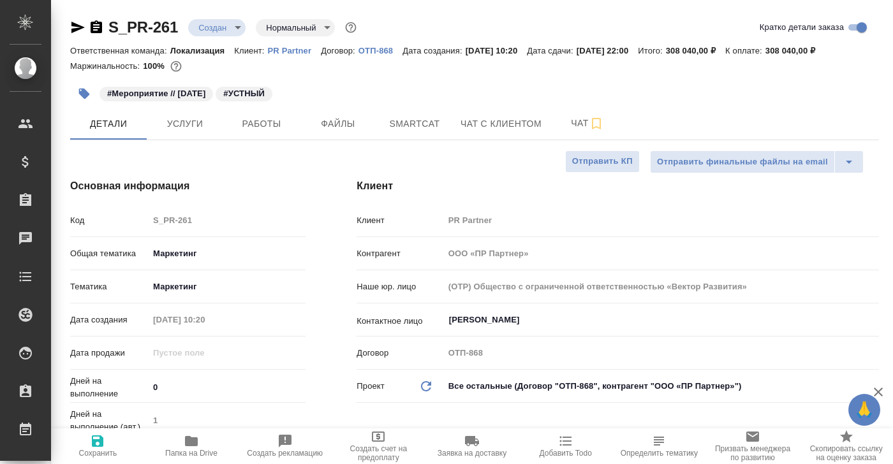
type textarea "x"
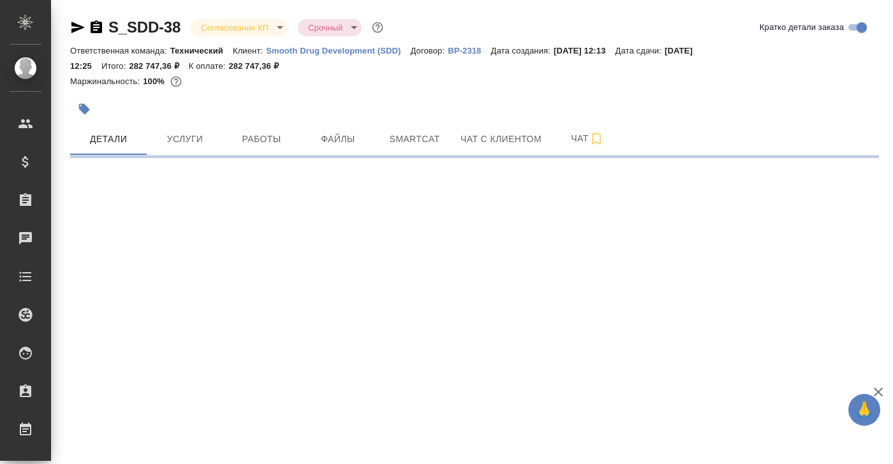
select select "RU"
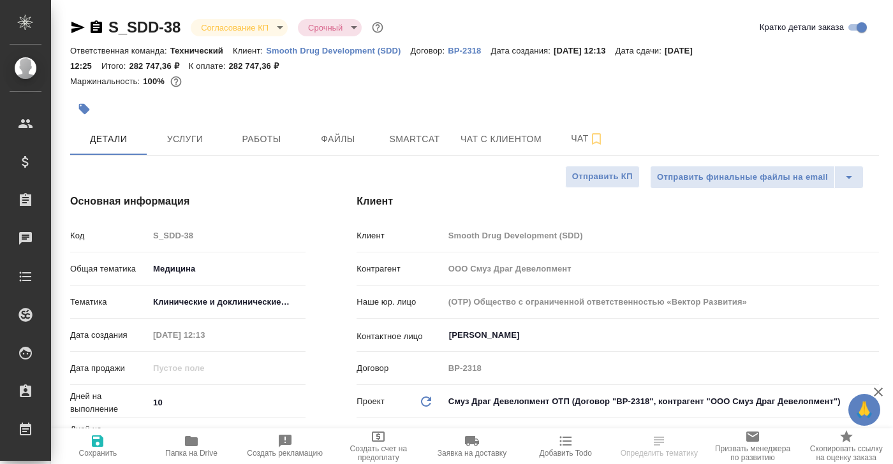
type textarea "x"
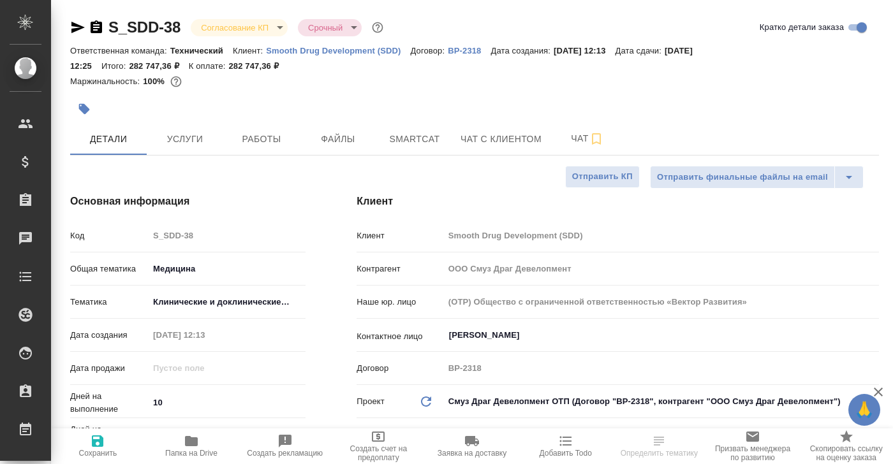
type textarea "x"
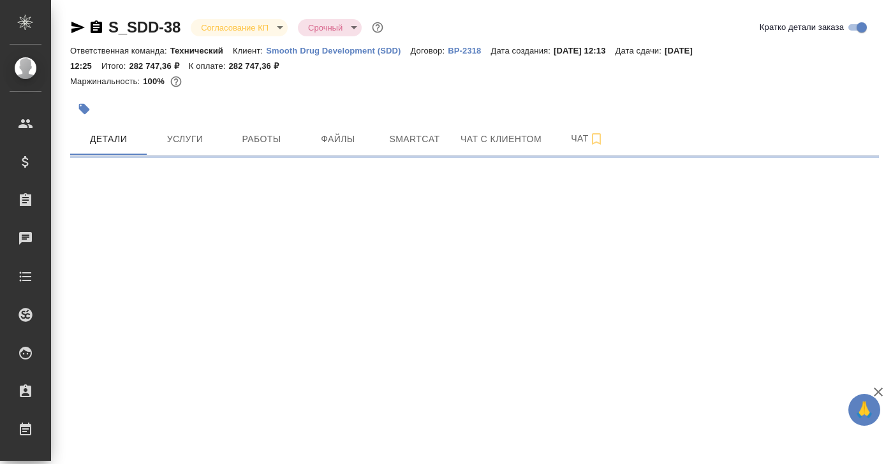
select select "RU"
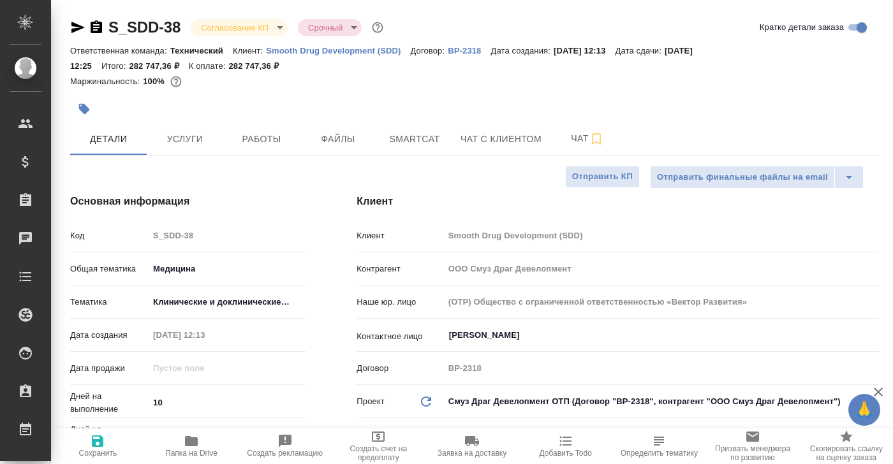
type textarea "x"
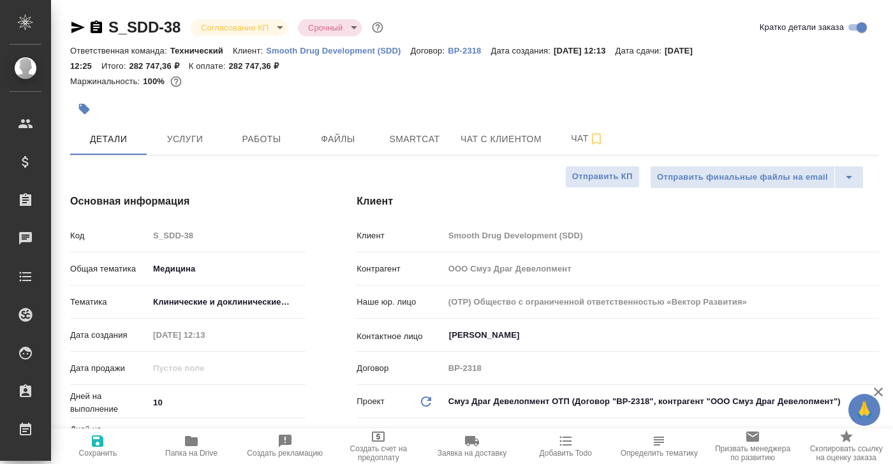
type textarea "x"
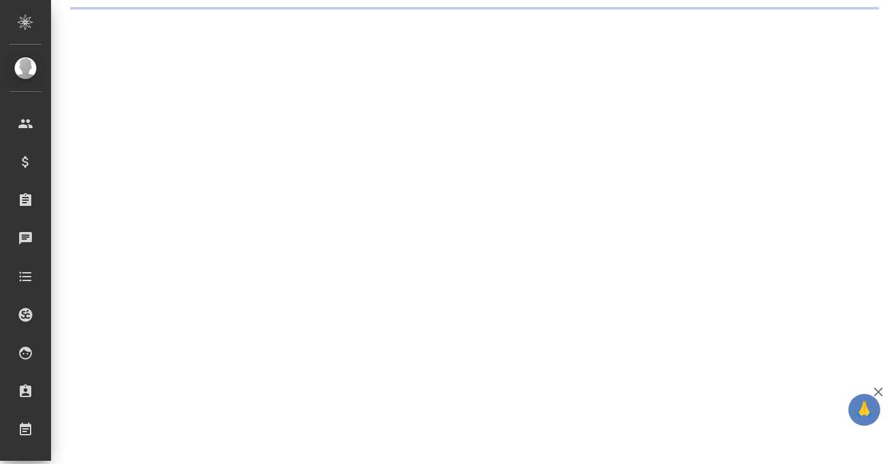
select select "RU"
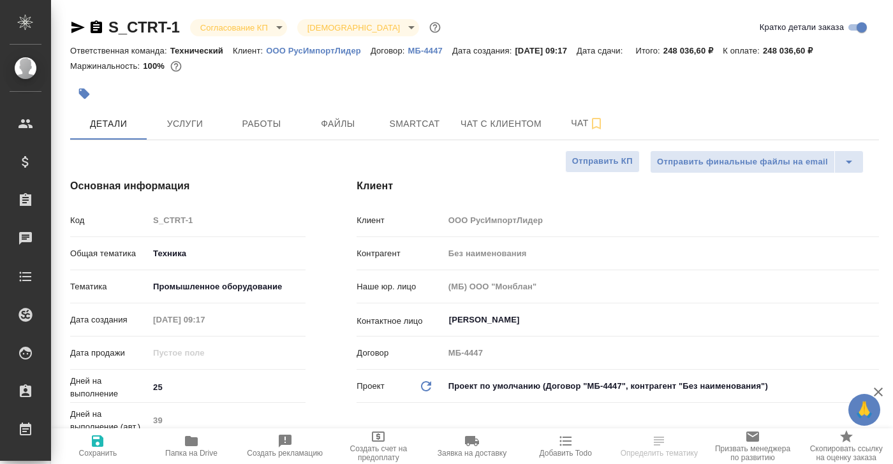
type textarea "x"
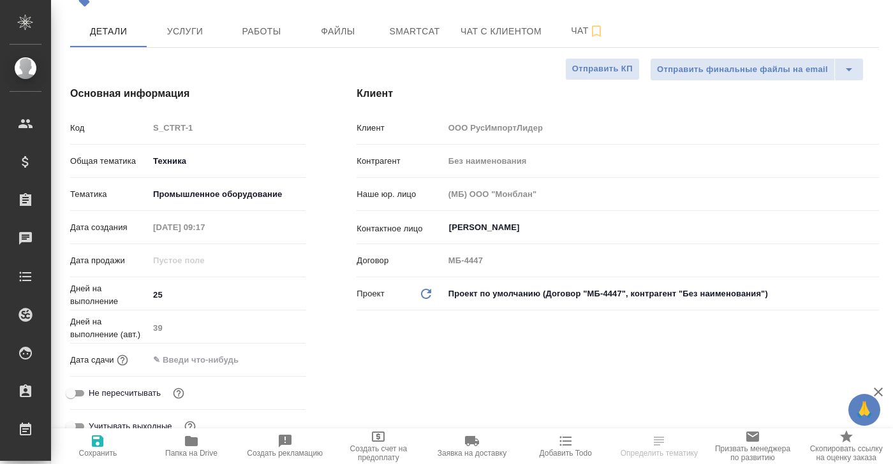
type textarea "x"
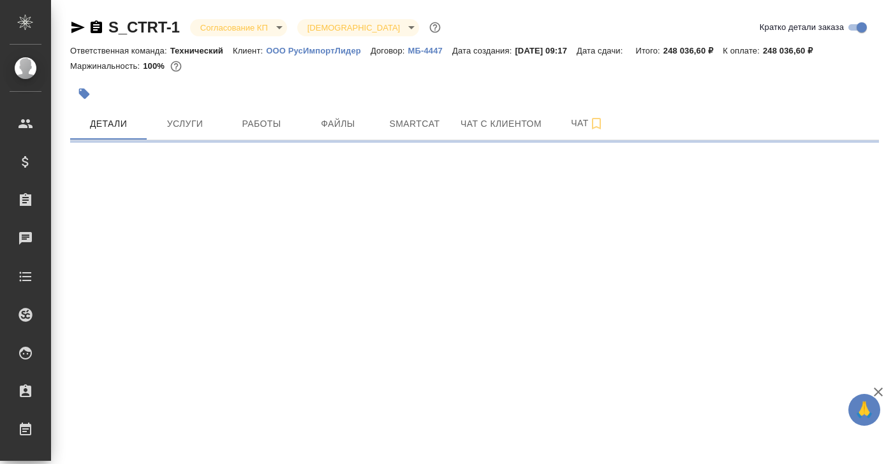
select select "RU"
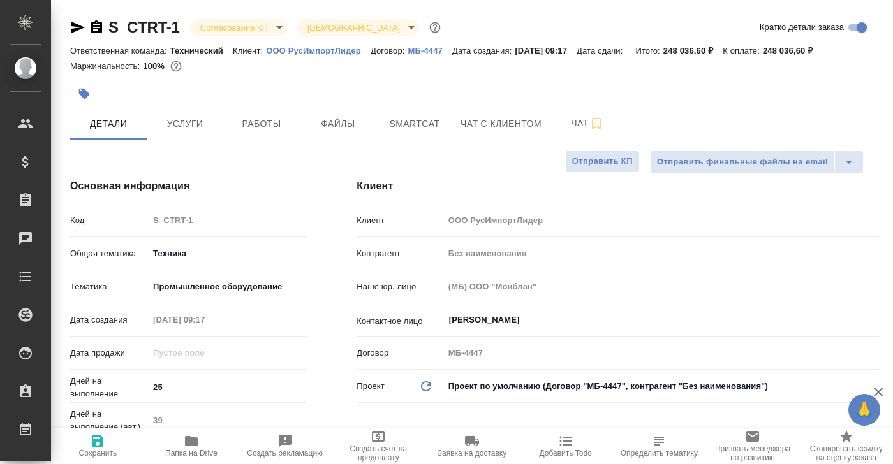
type textarea "x"
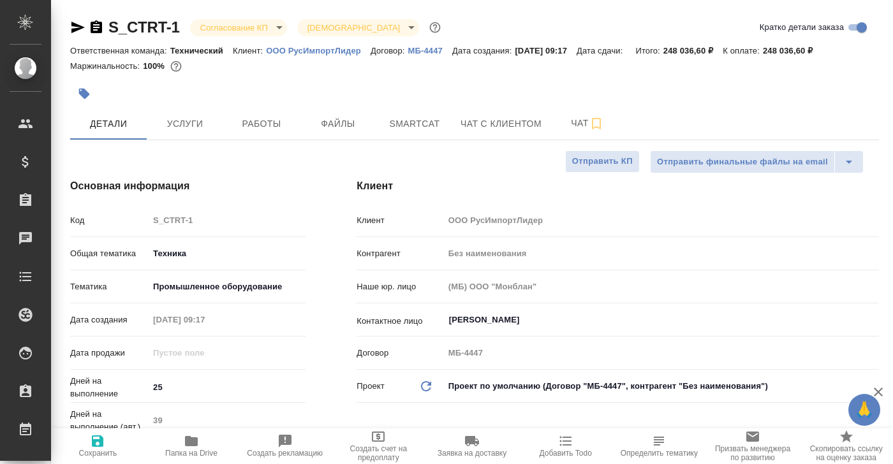
type textarea "x"
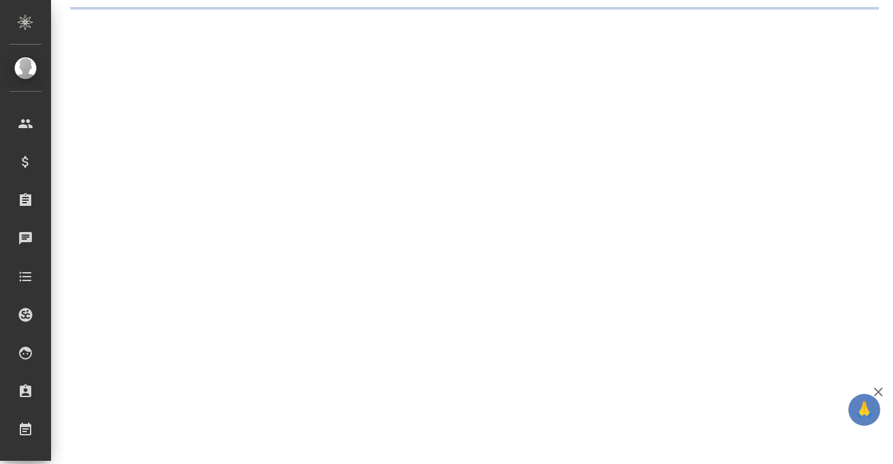
select select "RU"
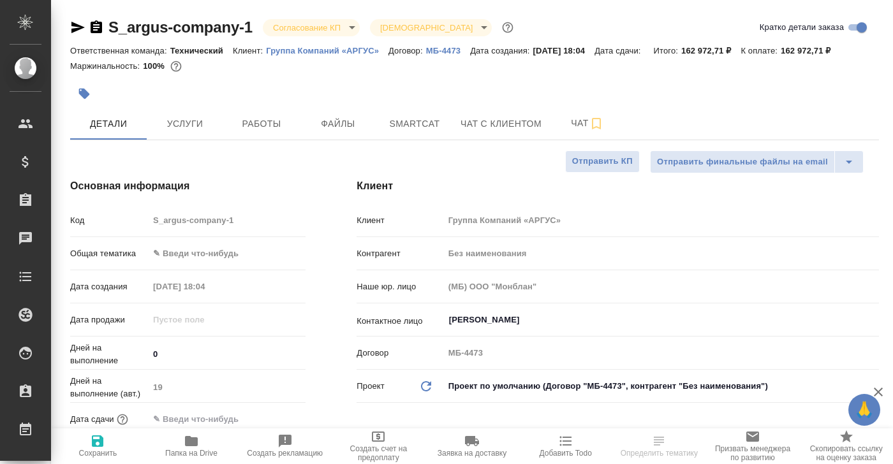
type textarea "x"
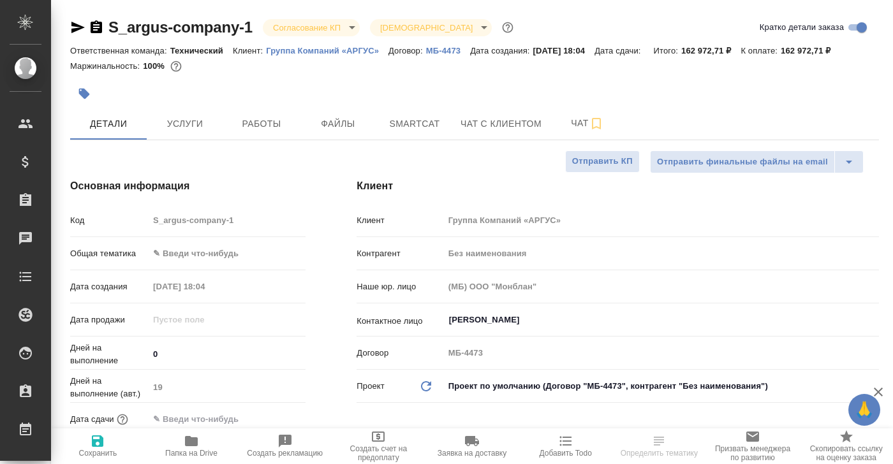
type textarea "x"
select select "RU"
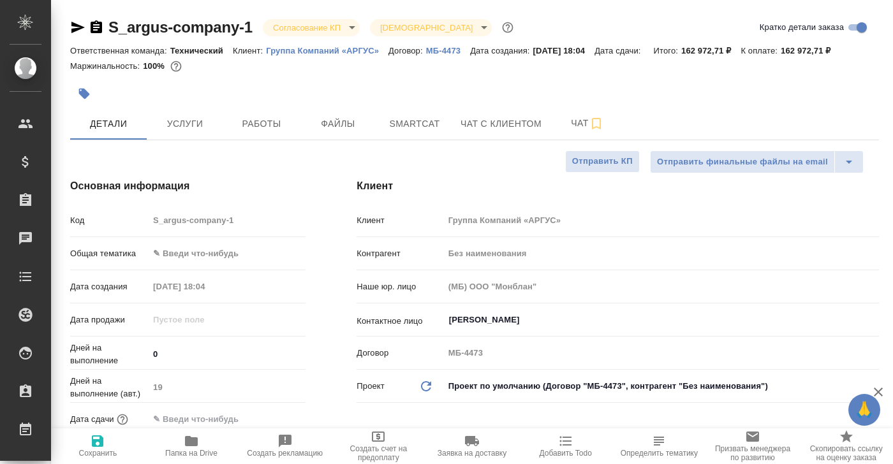
type textarea "x"
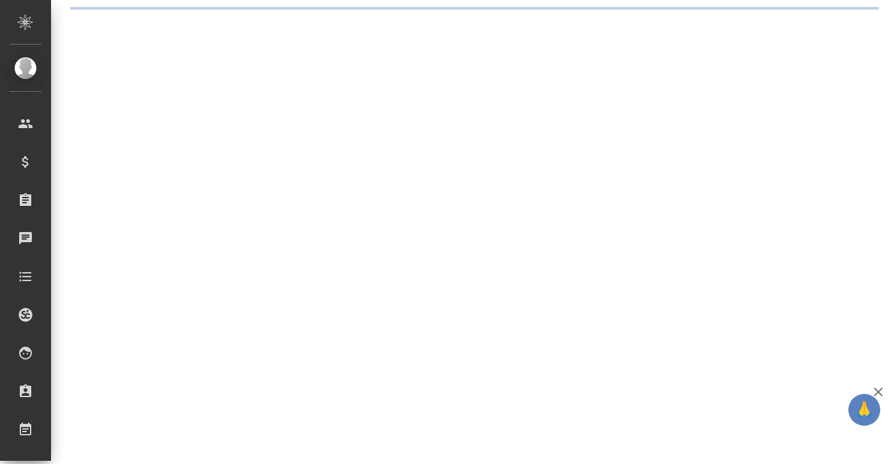
select select "RU"
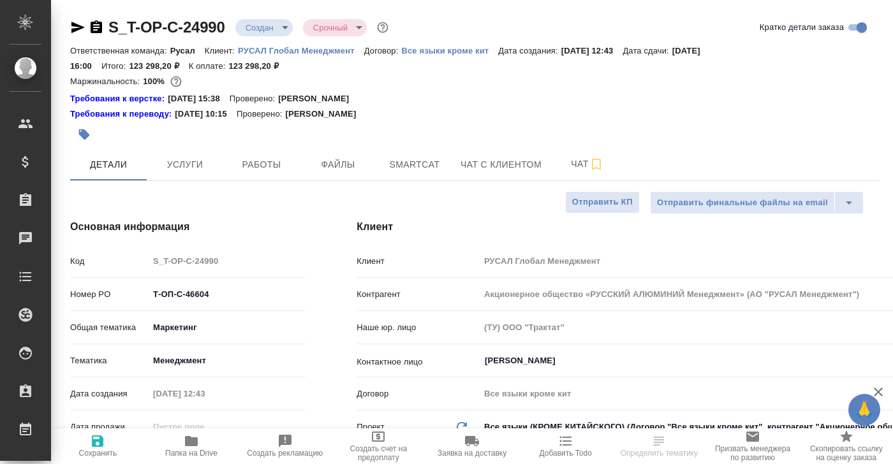
type textarea "x"
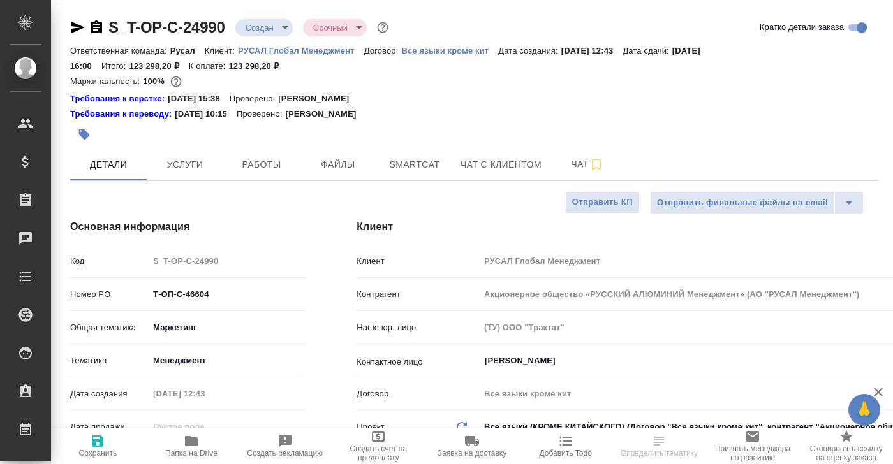
type textarea "x"
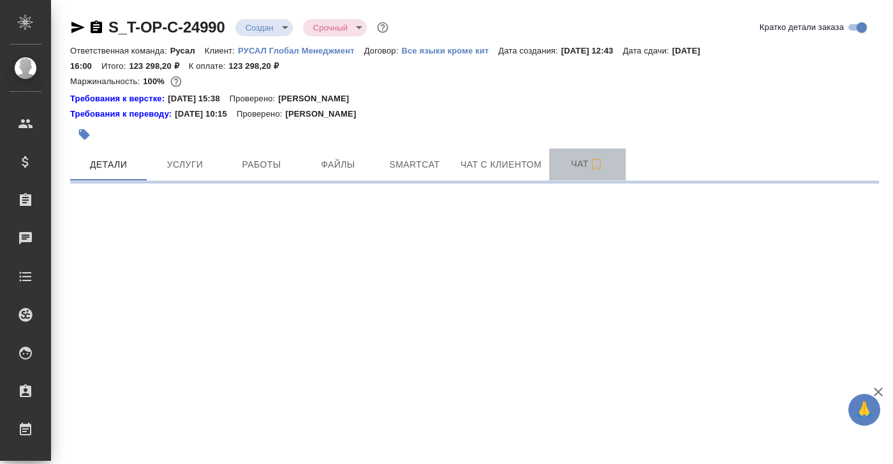
click at [578, 166] on span "Чат" at bounding box center [587, 164] width 61 height 16
select select "RU"
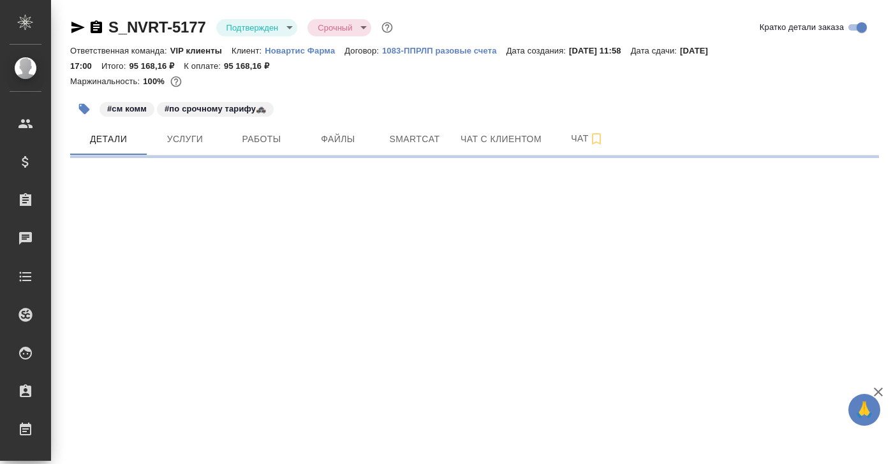
select select "RU"
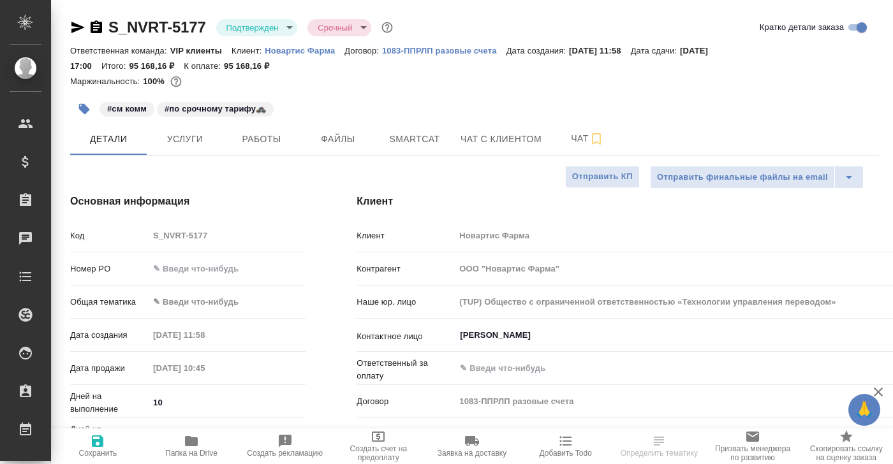
type textarea "x"
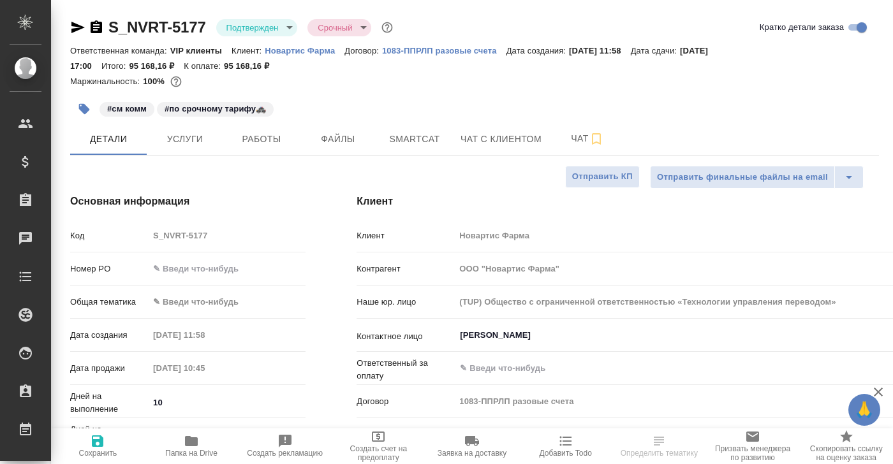
type textarea "x"
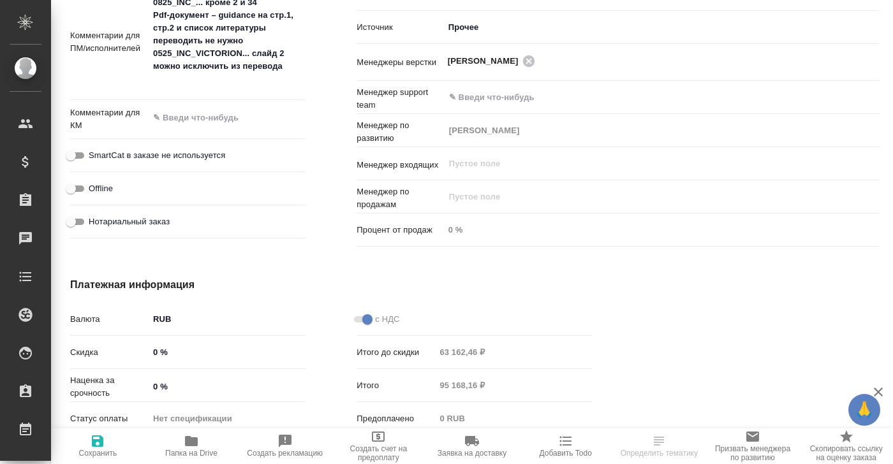
scroll to position [869, 0]
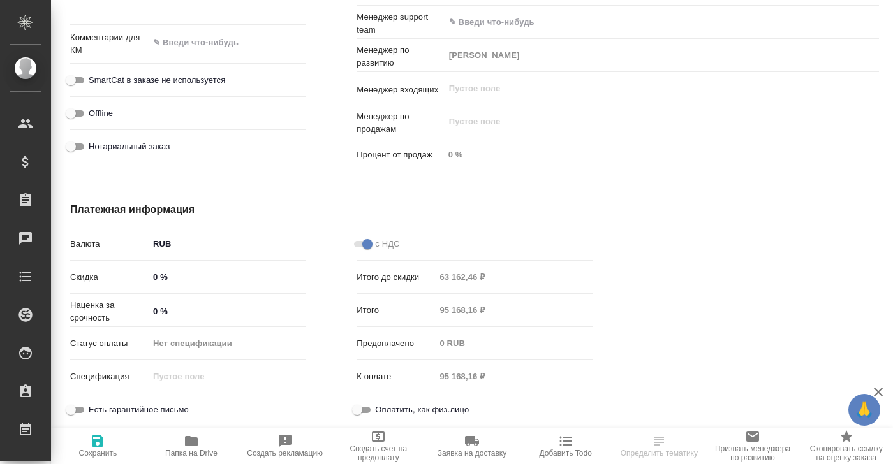
select select "RU"
type textarea "x"
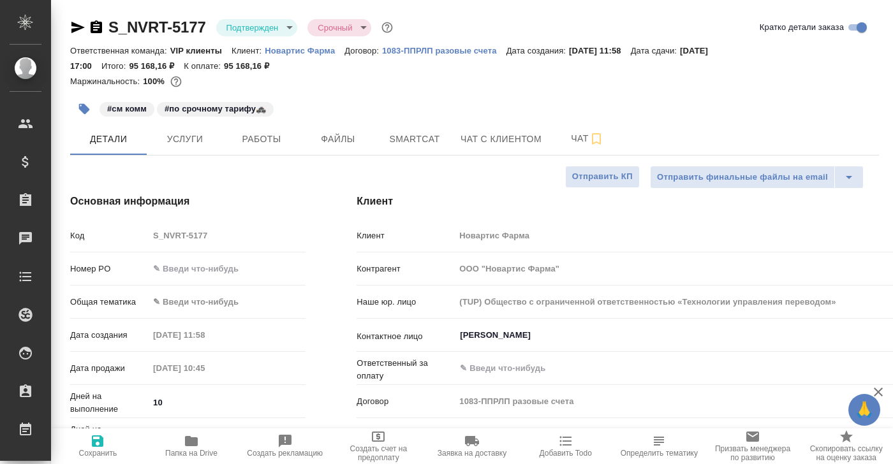
type textarea "x"
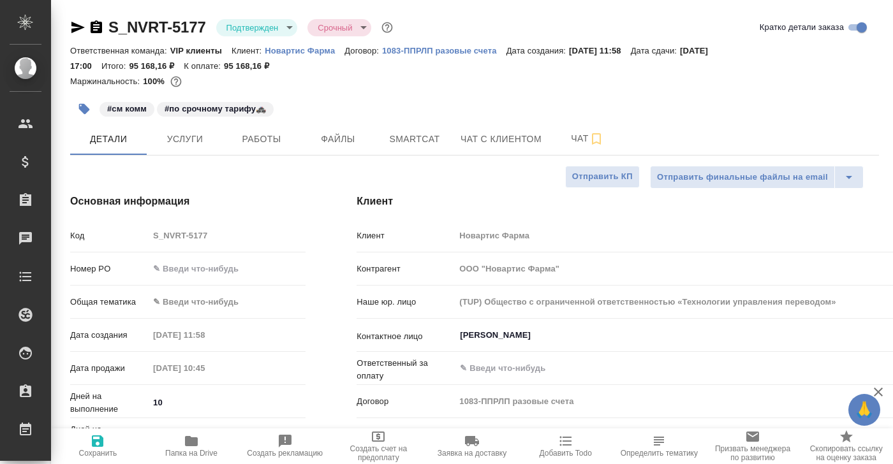
type textarea "x"
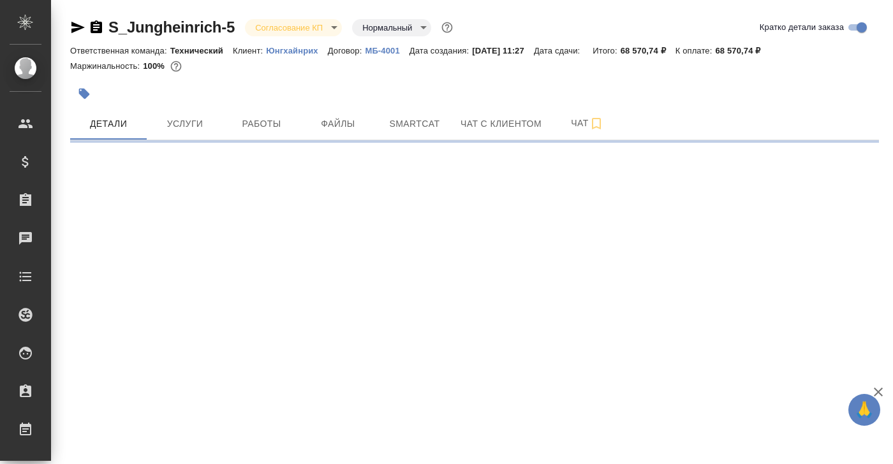
select select "RU"
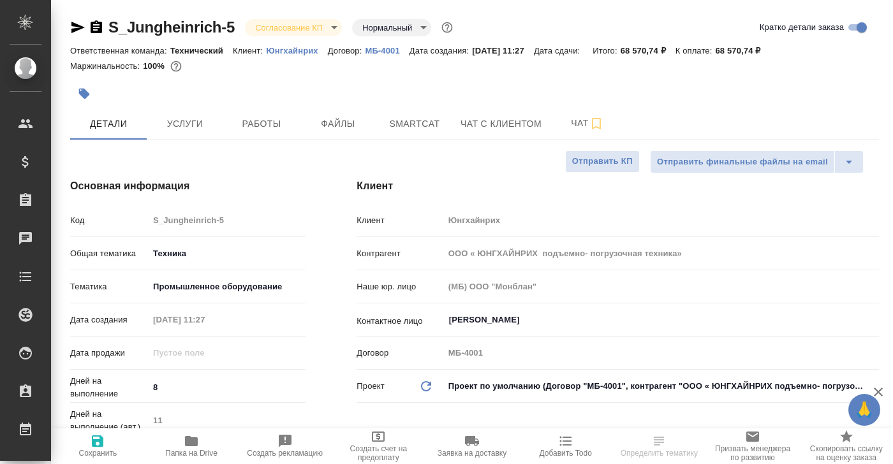
type textarea "x"
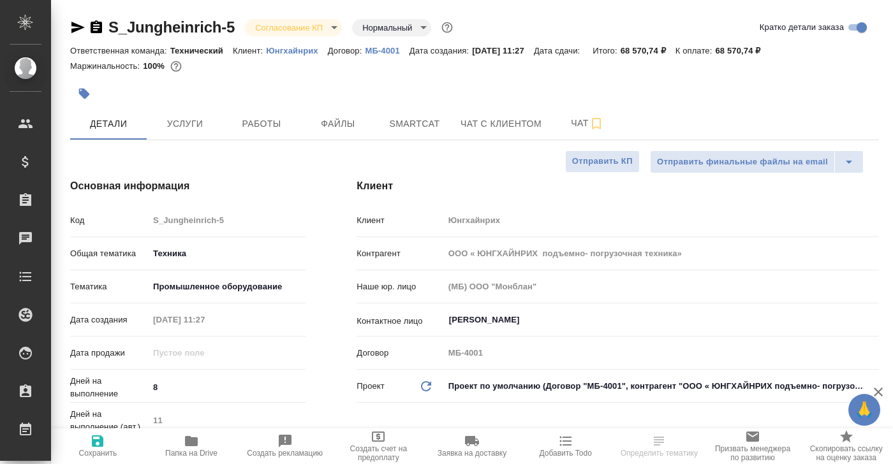
type textarea "x"
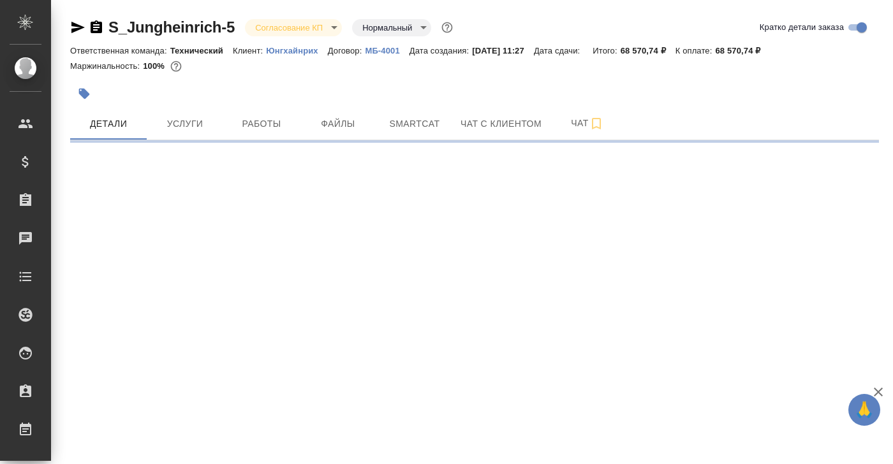
select select "RU"
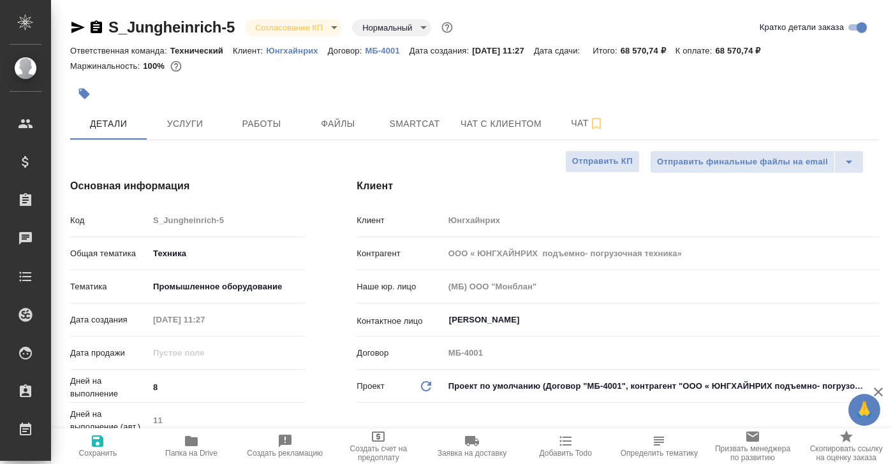
type textarea "x"
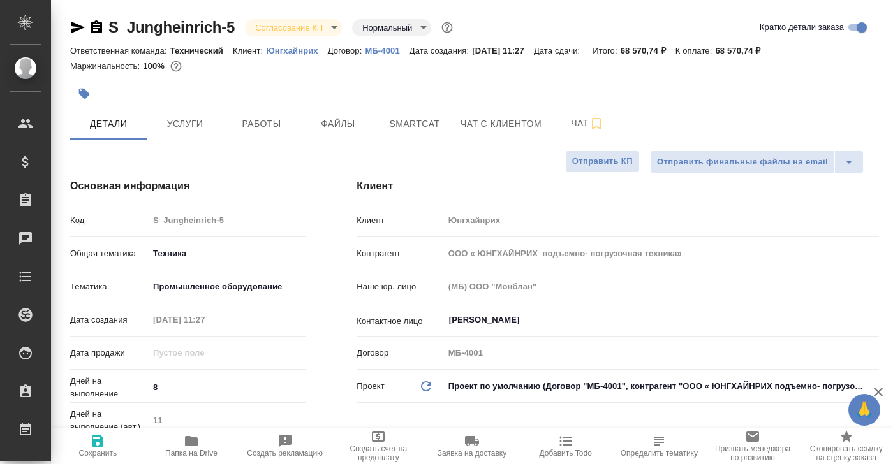
type textarea "x"
